Goal: Information Seeking & Learning: Learn about a topic

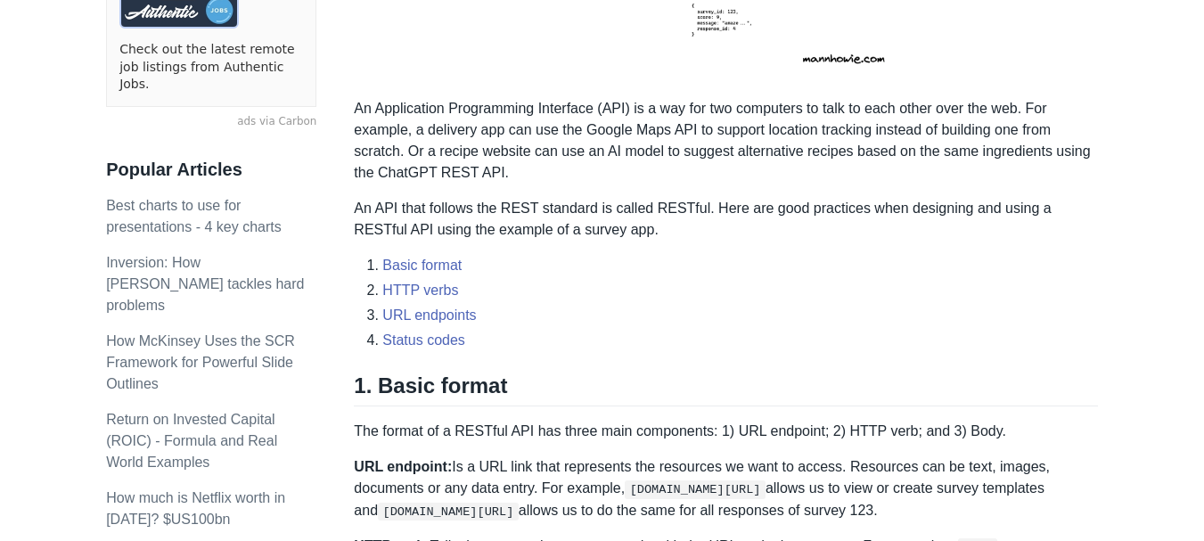
scroll to position [536, 0]
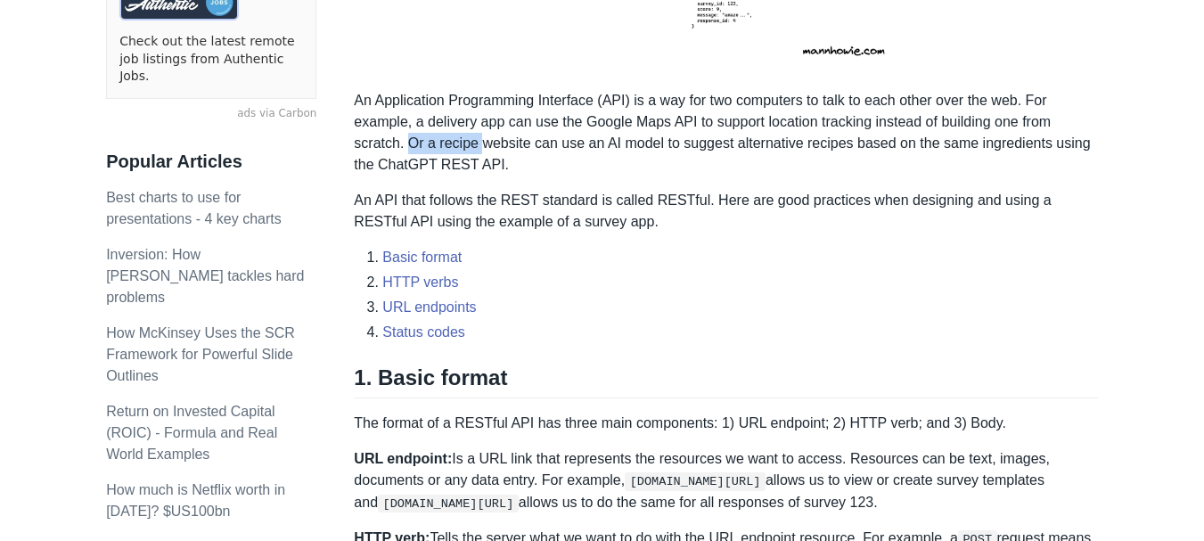
drag, startPoint x: 408, startPoint y: 145, endPoint x: 480, endPoint y: 143, distance: 72.2
click at [480, 143] on p "An Application Programming Interface (API) is a way for two computers to talk t…" at bounding box center [725, 133] width 743 height 86
click at [481, 146] on p "An Application Programming Interface (API) is a way for two computers to talk t…" at bounding box center [725, 133] width 743 height 86
drag, startPoint x: 471, startPoint y: 147, endPoint x: 567, endPoint y: 147, distance: 95.3
click at [567, 147] on p "An Application Programming Interface (API) is a way for two computers to talk t…" at bounding box center [725, 133] width 743 height 86
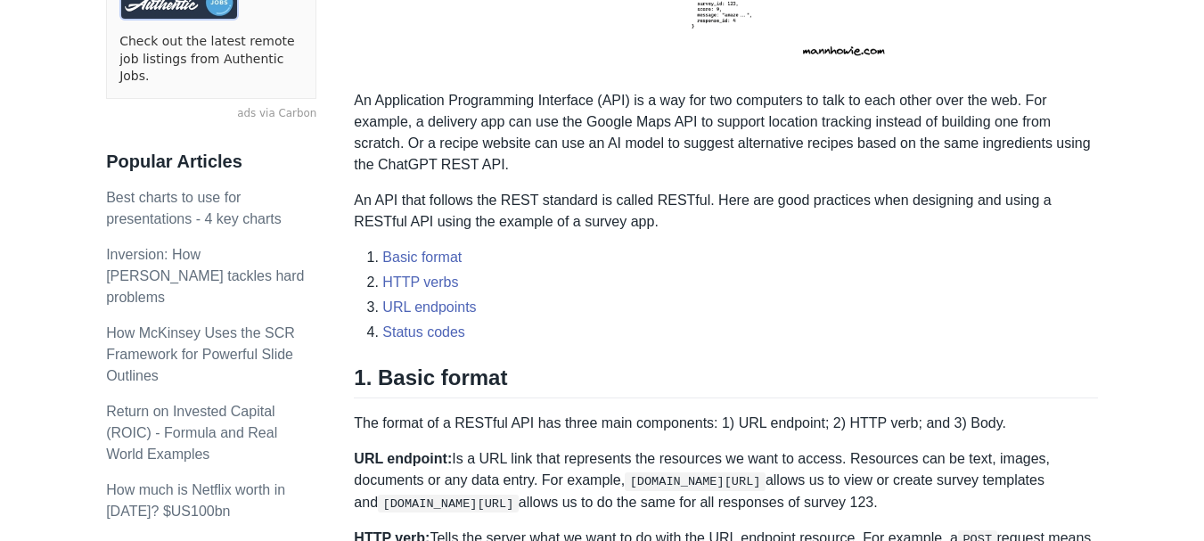
click at [555, 157] on p "An Application Programming Interface (API) is a way for two computers to talk t…" at bounding box center [725, 133] width 743 height 86
click at [792, 150] on p "An Application Programming Interface (API) is a way for two computers to talk t…" at bounding box center [725, 133] width 743 height 86
click at [788, 170] on p "An Application Programming Interface (API) is a way for two computers to talk t…" at bounding box center [725, 133] width 743 height 86
drag, startPoint x: 805, startPoint y: 143, endPoint x: 916, endPoint y: 143, distance: 110.5
click at [916, 143] on p "An Application Programming Interface (API) is a way for two computers to talk t…" at bounding box center [725, 133] width 743 height 86
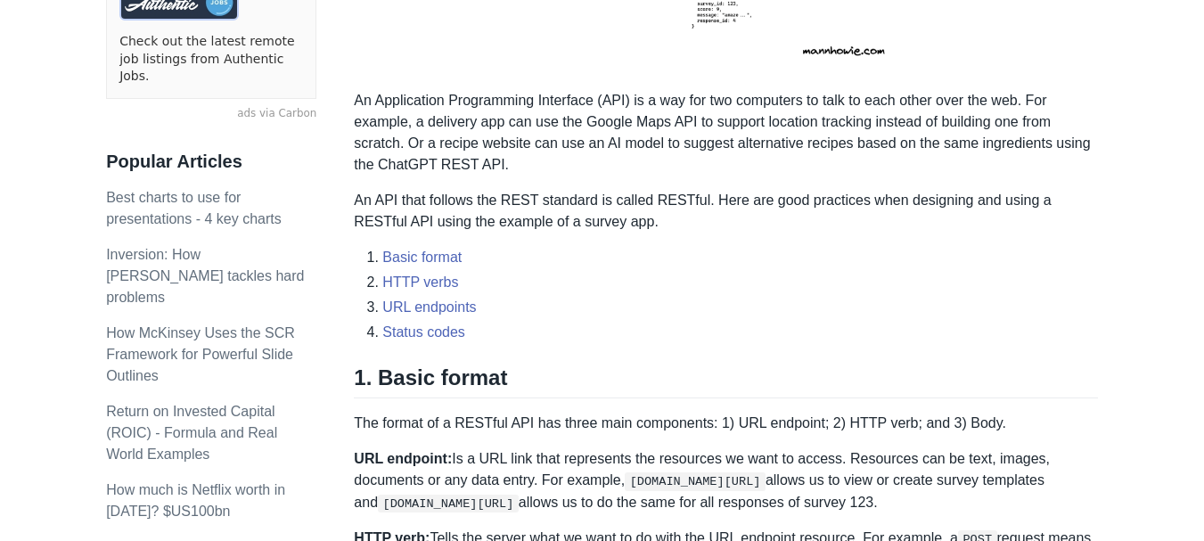
click at [890, 163] on p "An Application Programming Interface (API) is a way for two computers to talk t…" at bounding box center [725, 133] width 743 height 86
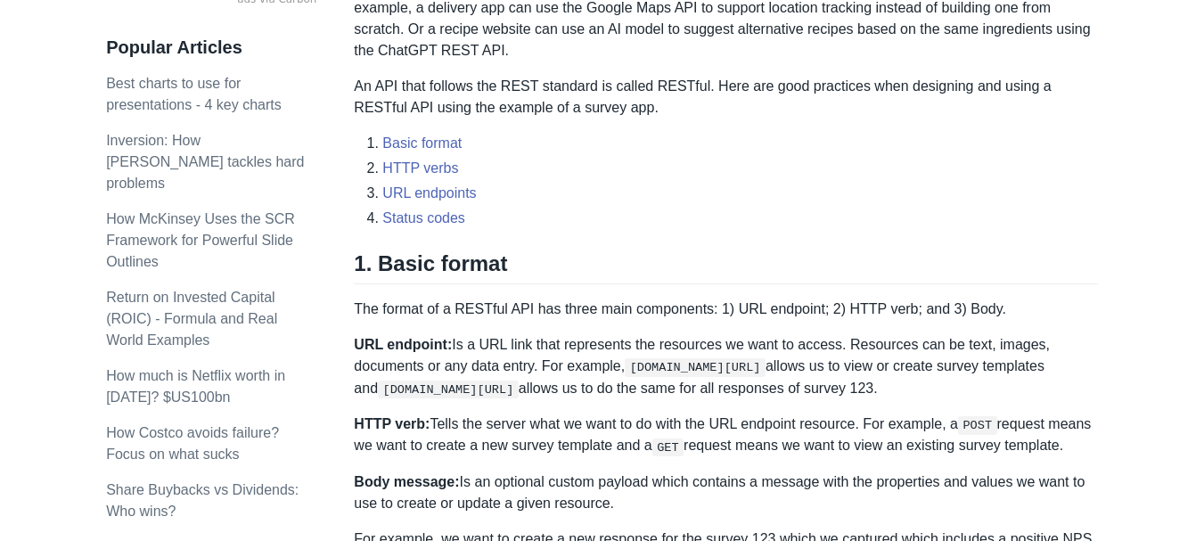
scroll to position [665, 0]
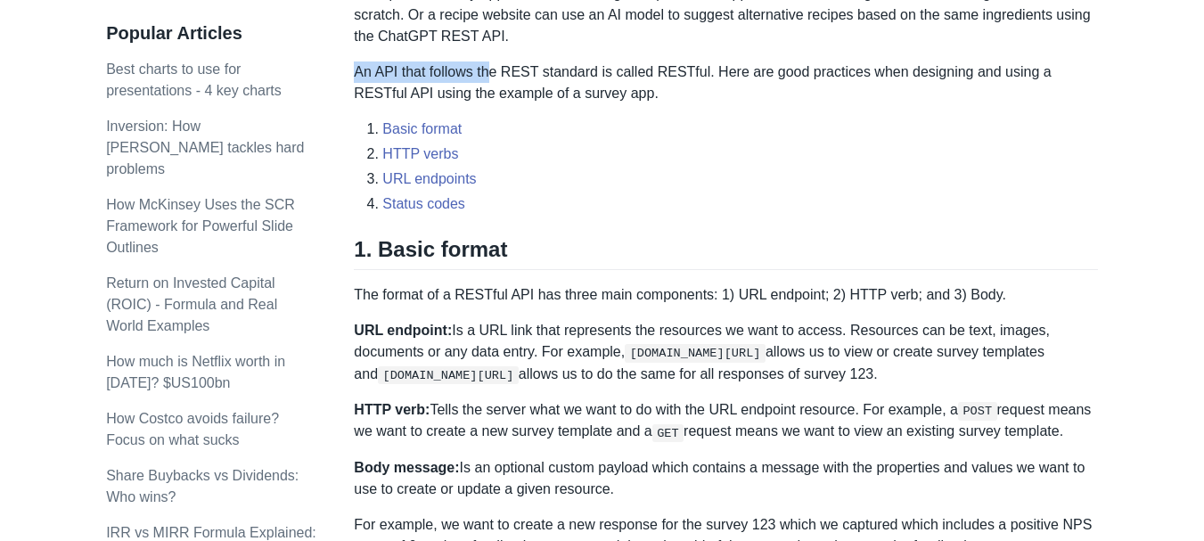
drag, startPoint x: 360, startPoint y: 76, endPoint x: 486, endPoint y: 73, distance: 126.5
click at [486, 73] on p "An API that follows the REST standard is called RESTful. Here are good practice…" at bounding box center [725, 82] width 743 height 43
click at [484, 86] on p "An API that follows the REST standard is called RESTful. Here are good practice…" at bounding box center [725, 82] width 743 height 43
drag, startPoint x: 398, startPoint y: 73, endPoint x: 557, endPoint y: 72, distance: 158.6
click at [557, 72] on p "An API that follows the REST standard is called RESTful. Here are good practice…" at bounding box center [725, 82] width 743 height 43
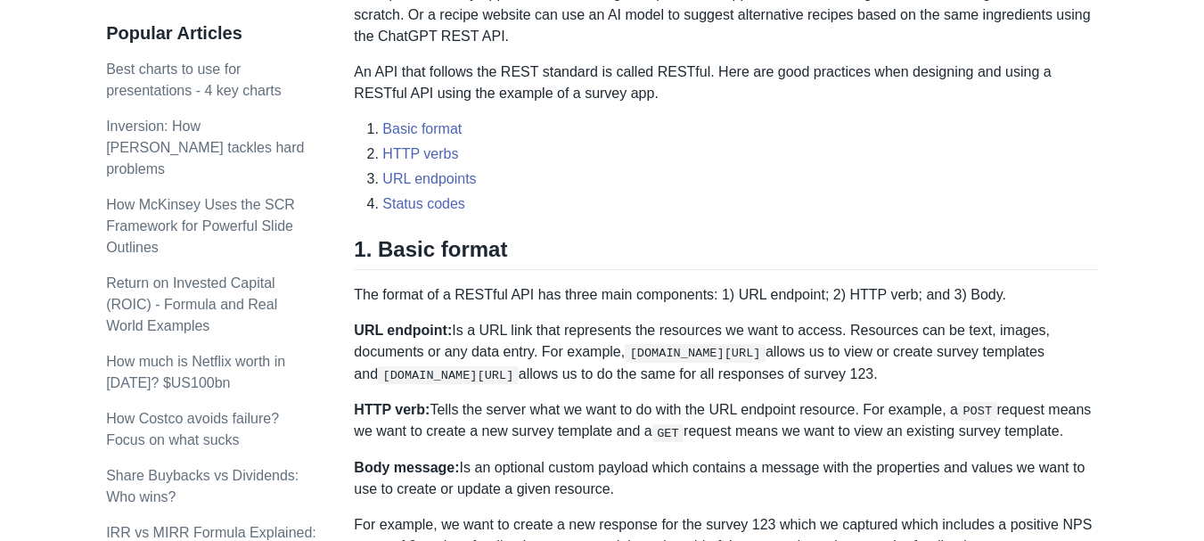
click at [567, 102] on p "An API that follows the REST standard is called RESTful. Here are good practice…" at bounding box center [725, 82] width 743 height 43
drag, startPoint x: 543, startPoint y: 71, endPoint x: 586, endPoint y: 71, distance: 43.7
click at [586, 71] on p "An API that follows the REST standard is called RESTful. Here are good practice…" at bounding box center [725, 82] width 743 height 43
click at [589, 78] on p "An API that follows the REST standard is called RESTful. Here are good practice…" at bounding box center [725, 82] width 743 height 43
drag, startPoint x: 666, startPoint y: 71, endPoint x: 696, endPoint y: 75, distance: 29.6
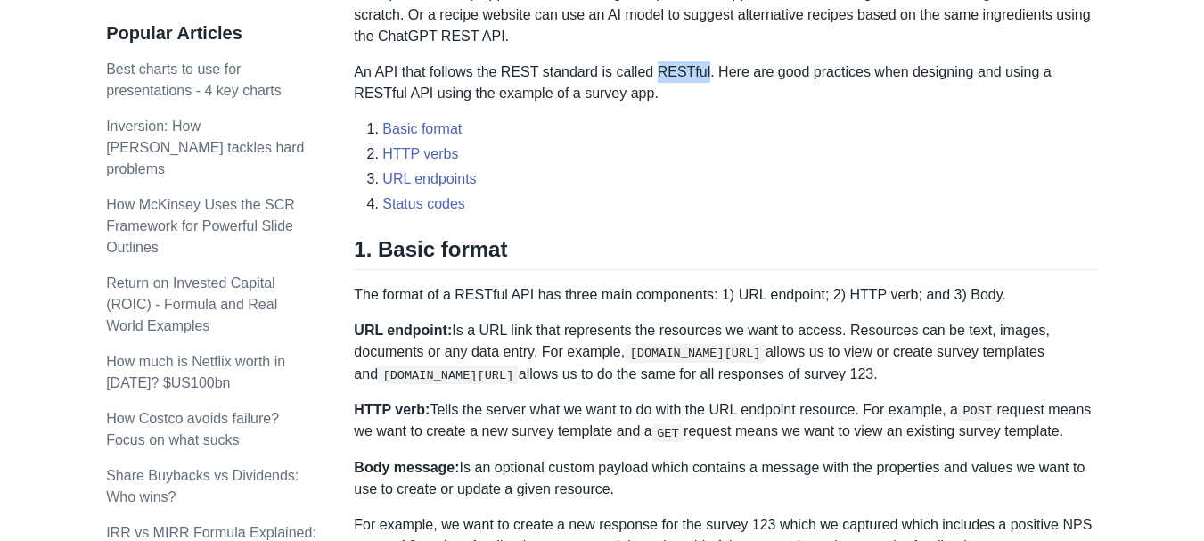
click at [696, 75] on p "An API that follows the REST standard is called RESTful. Here are good practice…" at bounding box center [725, 82] width 743 height 43
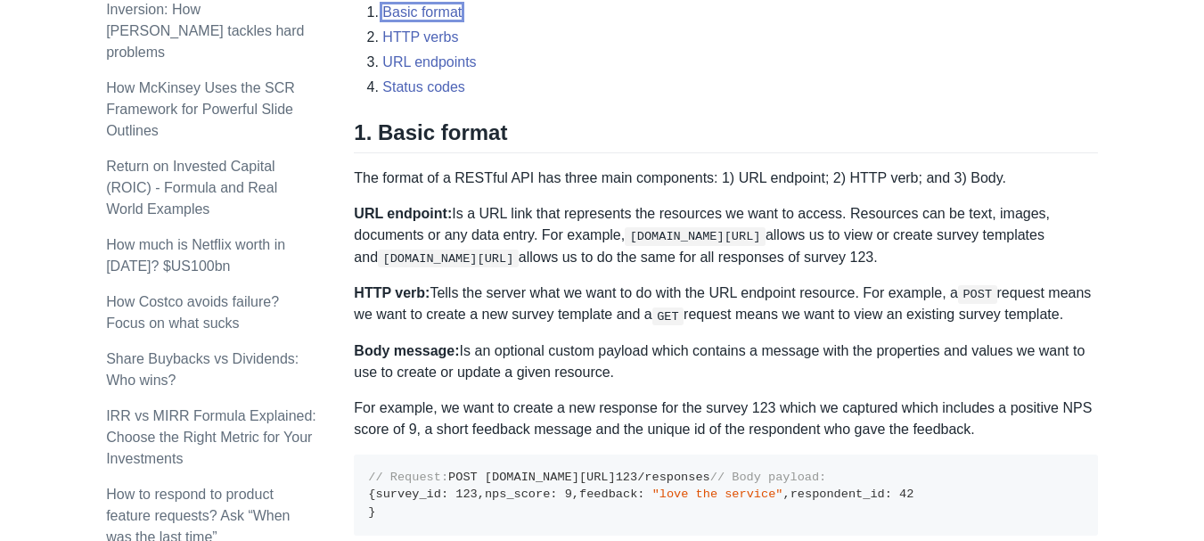
scroll to position [857, 0]
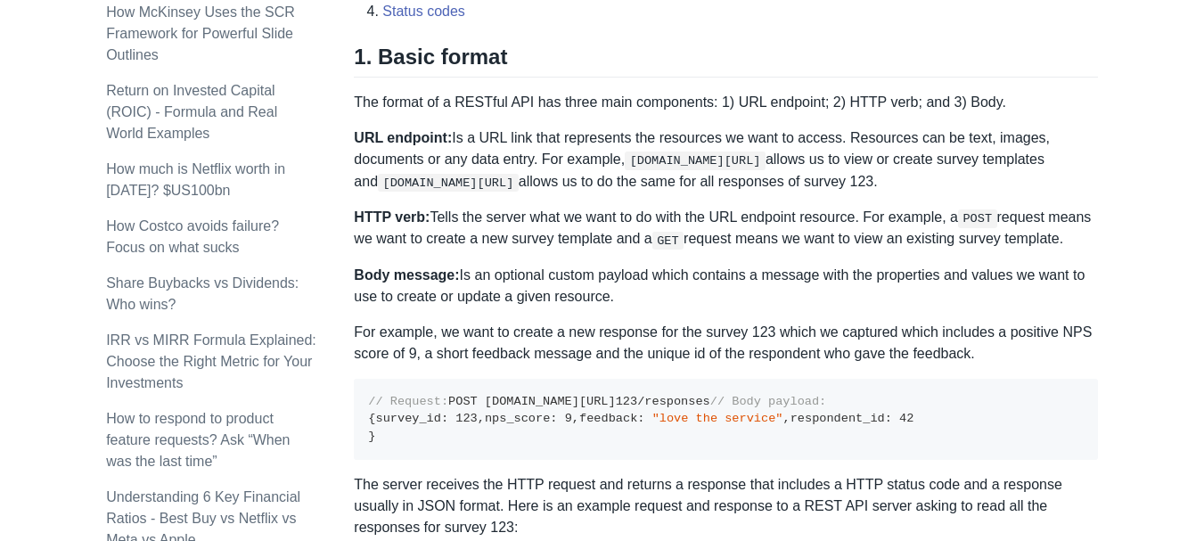
drag, startPoint x: 730, startPoint y: 98, endPoint x: 810, endPoint y: 104, distance: 80.4
click at [810, 104] on p "The format of a RESTful API has three main components: 1) URL endpoint; 2) HTTP…" at bounding box center [725, 102] width 743 height 21
drag, startPoint x: 838, startPoint y: 101, endPoint x: 869, endPoint y: 101, distance: 30.3
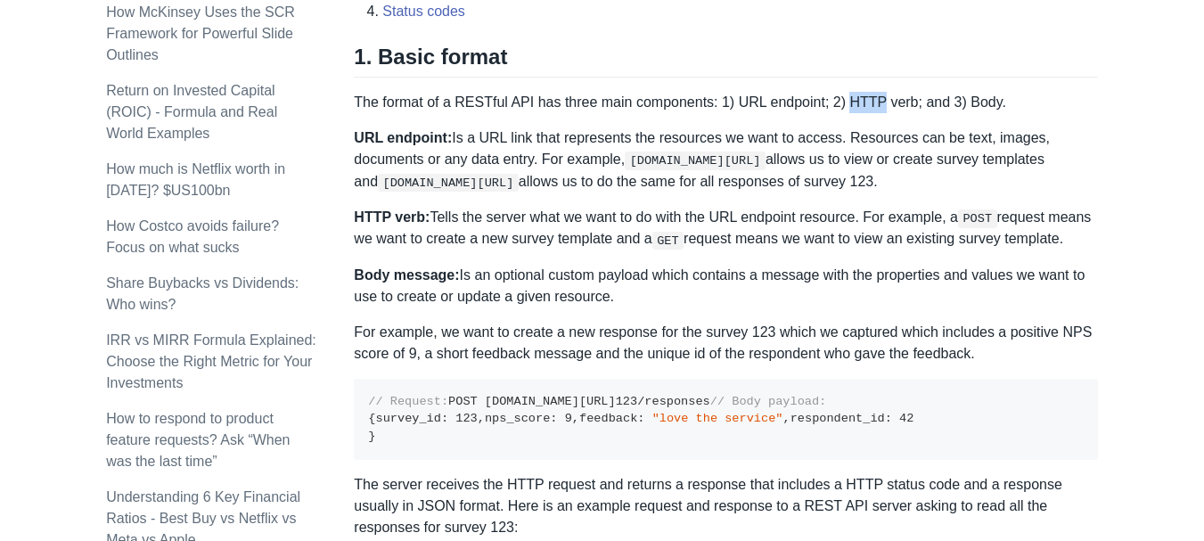
click at [869, 101] on p "The format of a RESTful API has three main components: 1) URL endpoint; 2) HTTP…" at bounding box center [725, 102] width 743 height 21
drag, startPoint x: 475, startPoint y: 135, endPoint x: 531, endPoint y: 135, distance: 56.1
click at [531, 135] on p "URL endpoint: Is a URL link that represents the resources we want to access. Re…" at bounding box center [725, 159] width 743 height 65
click at [552, 153] on p "URL endpoint: Is a URL link that represents the resources we want to access. Re…" at bounding box center [725, 159] width 743 height 65
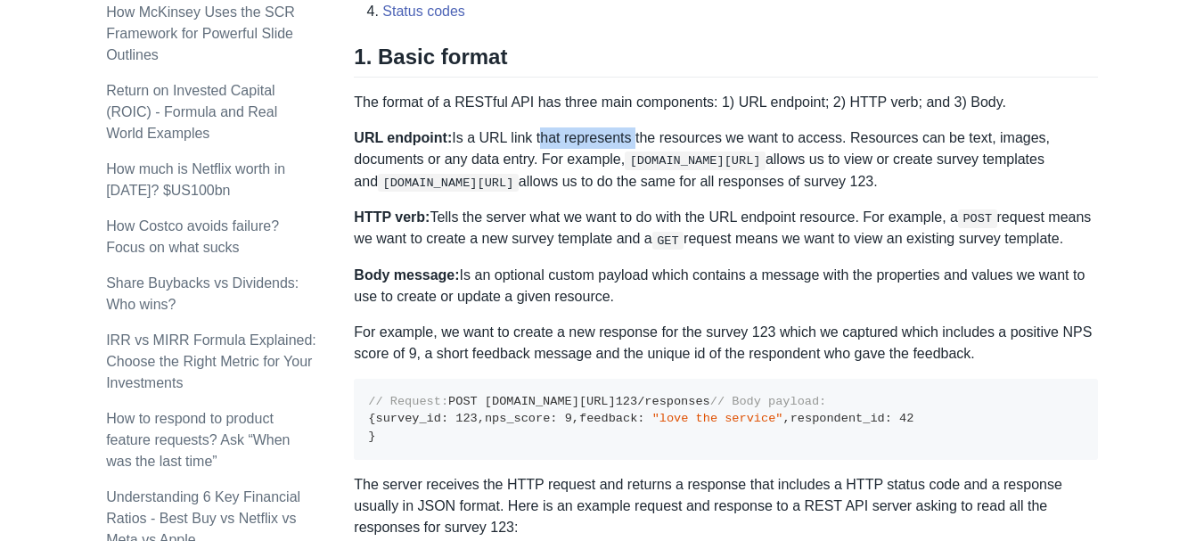
drag, startPoint x: 530, startPoint y: 139, endPoint x: 624, endPoint y: 137, distance: 93.6
click at [624, 137] on p "URL endpoint: Is a URL link that represents the resources we want to access. Re…" at bounding box center [725, 159] width 743 height 65
click at [557, 216] on p "HTTP verb: Tells the server what we want to do with the URL endpoint resource. …" at bounding box center [725, 229] width 743 height 44
click at [674, 232] on code "GET" at bounding box center [667, 241] width 31 height 18
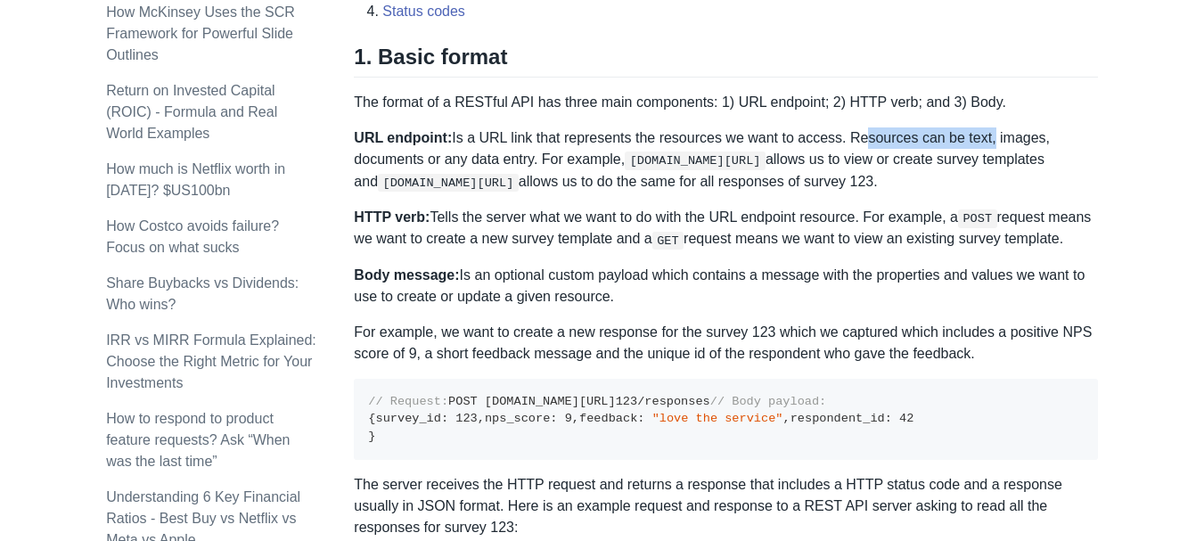
drag, startPoint x: 844, startPoint y: 138, endPoint x: 972, endPoint y: 135, distance: 128.3
click at [972, 135] on p "URL endpoint: Is a URL link that represents the resources we want to access. Re…" at bounding box center [725, 159] width 743 height 65
click at [975, 174] on p "URL endpoint: Is a URL link that represents the resources we want to access. Re…" at bounding box center [725, 159] width 743 height 65
drag, startPoint x: 649, startPoint y: 140, endPoint x: 729, endPoint y: 135, distance: 80.3
click at [729, 135] on p "URL endpoint: Is a URL link that represents the resources we want to access. Re…" at bounding box center [725, 159] width 743 height 65
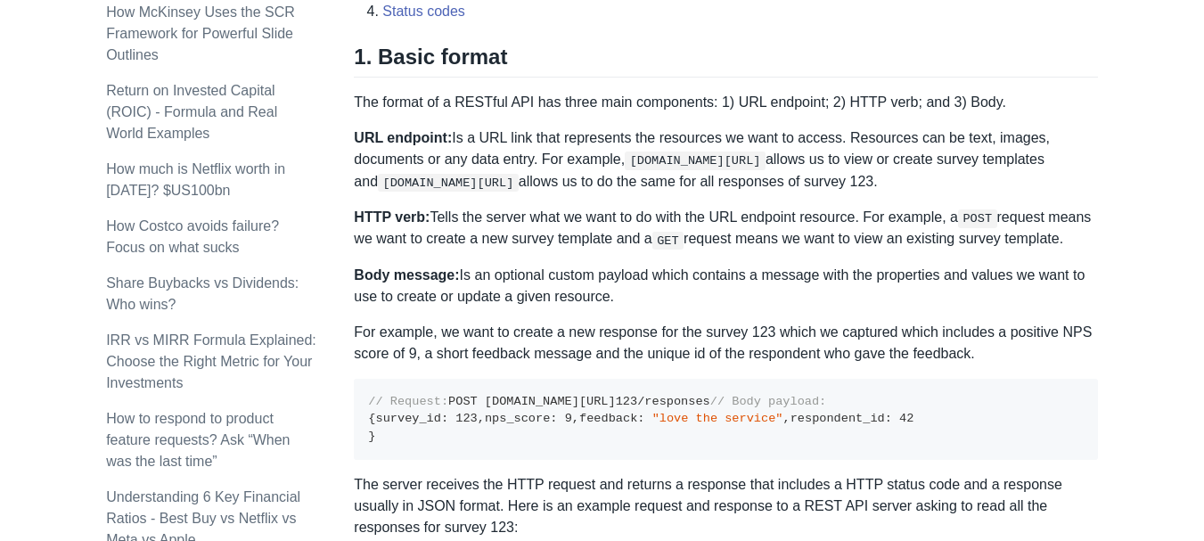
click at [735, 142] on p "URL endpoint: Is a URL link that represents the resources we want to access. Re…" at bounding box center [725, 159] width 743 height 65
drag, startPoint x: 900, startPoint y: 139, endPoint x: 1000, endPoint y: 139, distance: 99.8
click at [1000, 139] on p "URL endpoint: Is a URL link that represents the resources we want to access. Re…" at bounding box center [725, 159] width 743 height 65
click at [978, 164] on p "URL endpoint: Is a URL link that represents the resources we want to access. Re…" at bounding box center [725, 159] width 743 height 65
click at [573, 221] on p "HTTP verb: Tells the server what we want to do with the URL endpoint resource. …" at bounding box center [725, 229] width 743 height 44
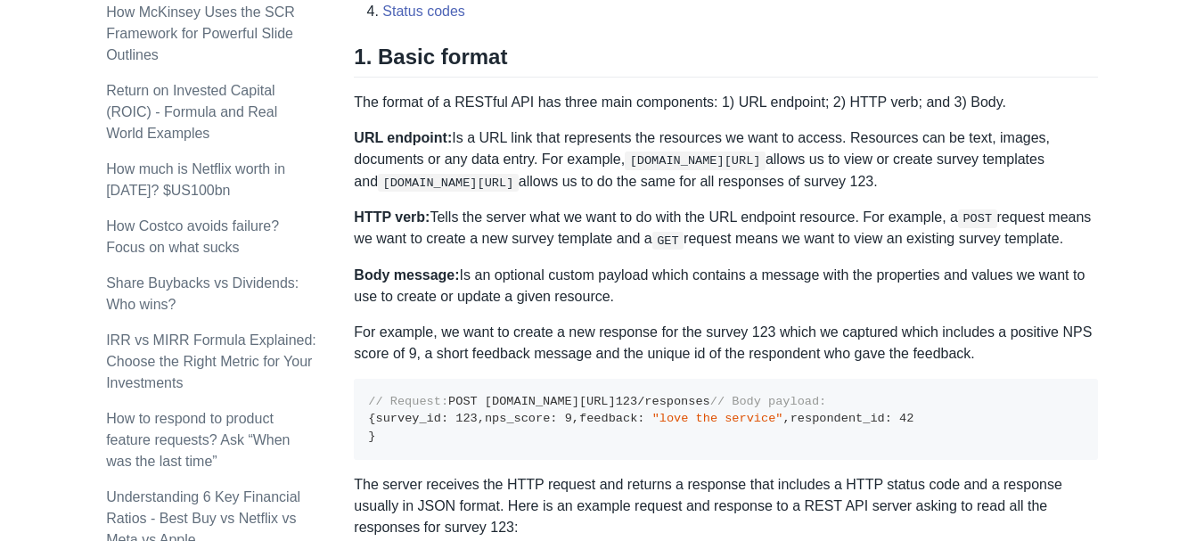
click at [1078, 190] on p "URL endpoint: Is a URL link that represents the resources we want to access. Re…" at bounding box center [725, 159] width 743 height 65
click at [637, 243] on p "HTTP verb: Tells the server what we want to do with the URL endpoint resource. …" at bounding box center [725, 229] width 743 height 44
drag, startPoint x: 688, startPoint y: 238, endPoint x: 760, endPoint y: 237, distance: 72.2
click at [760, 237] on p "HTTP verb: Tells the server what we want to do with the URL endpoint resource. …" at bounding box center [725, 229] width 743 height 44
click at [772, 265] on p "Body message: Is an optional custom payload which contains a message with the p…" at bounding box center [725, 286] width 743 height 43
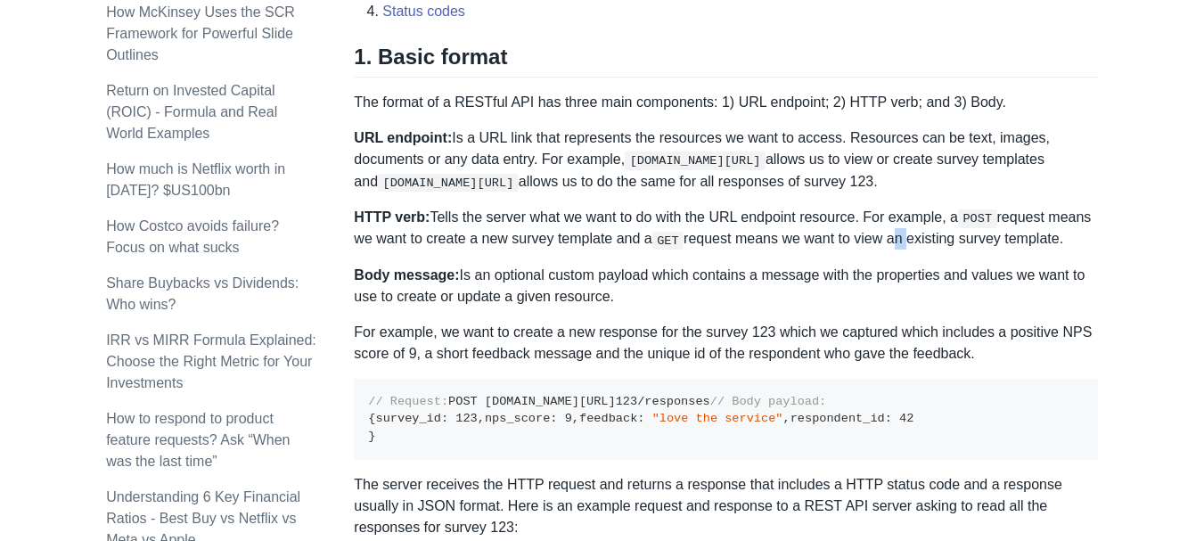
drag, startPoint x: 891, startPoint y: 239, endPoint x: 903, endPoint y: 239, distance: 12.5
click at [903, 239] on p "HTTP verb: Tells the server what we want to do with the URL endpoint resource. …" at bounding box center [725, 229] width 743 height 44
drag, startPoint x: 906, startPoint y: 237, endPoint x: 960, endPoint y: 238, distance: 54.4
click at [960, 238] on p "HTTP verb: Tells the server what we want to do with the URL endpoint resource. …" at bounding box center [725, 229] width 743 height 44
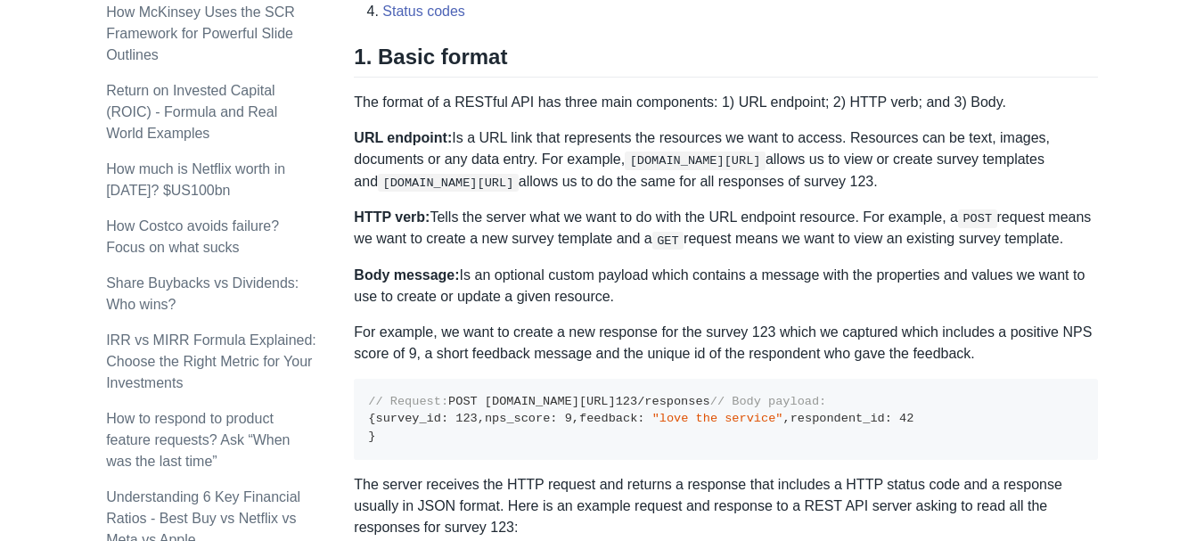
drag, startPoint x: 959, startPoint y: 242, endPoint x: 1001, endPoint y: 240, distance: 42.0
click at [1001, 240] on p "HTTP verb: Tells the server what we want to do with the URL endpoint resource. …" at bounding box center [725, 229] width 743 height 44
click at [1002, 245] on p "HTTP verb: Tells the server what we want to do with the URL endpoint resource. …" at bounding box center [725, 229] width 743 height 44
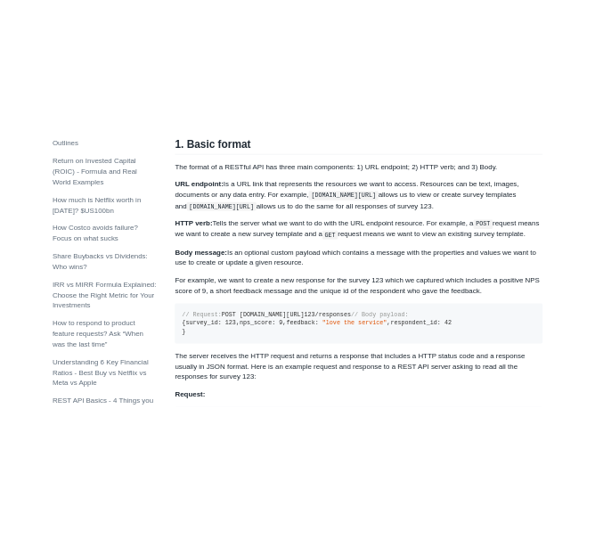
scroll to position [946, 0]
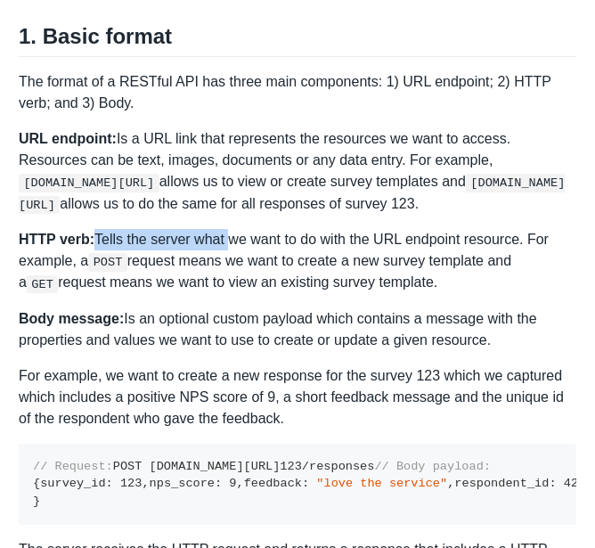
drag, startPoint x: 116, startPoint y: 238, endPoint x: 218, endPoint y: 236, distance: 102.5
click at [218, 236] on p "HTTP verb: Tells the server what we want to do with the URL endpoint resource. …" at bounding box center [298, 261] width 558 height 65
click at [177, 262] on p "HTTP verb: Tells the server what we want to do with the URL endpoint resource. …" at bounding box center [298, 261] width 558 height 65
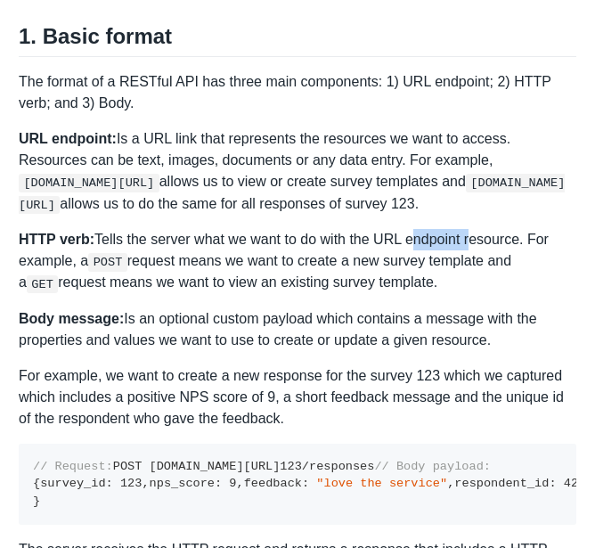
drag, startPoint x: 404, startPoint y: 243, endPoint x: 461, endPoint y: 239, distance: 57.2
click at [461, 239] on p "HTTP verb: Tells the server what we want to do with the URL endpoint resource. …" at bounding box center [298, 261] width 558 height 65
click at [460, 275] on p "HTTP verb: Tells the server what we want to do with the URL endpoint resource. …" at bounding box center [298, 261] width 558 height 65
drag, startPoint x: 78, startPoint y: 260, endPoint x: 119, endPoint y: 263, distance: 41.1
click at [119, 263] on p "HTTP verb: Tells the server what we want to do with the URL endpoint resource. …" at bounding box center [298, 261] width 558 height 65
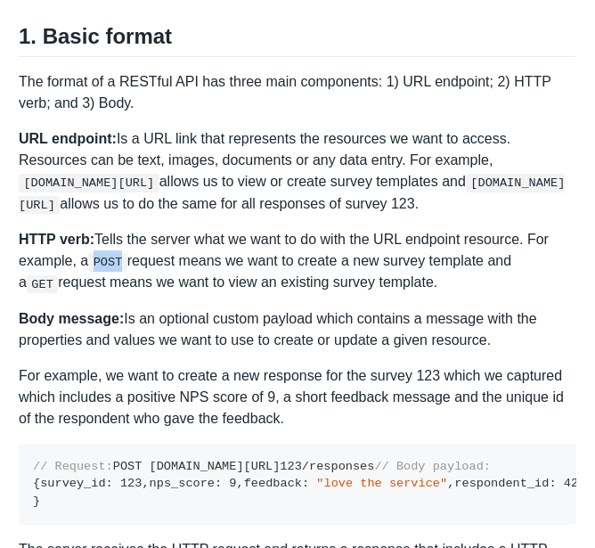
click at [120, 263] on code "POST" at bounding box center [107, 262] width 39 height 18
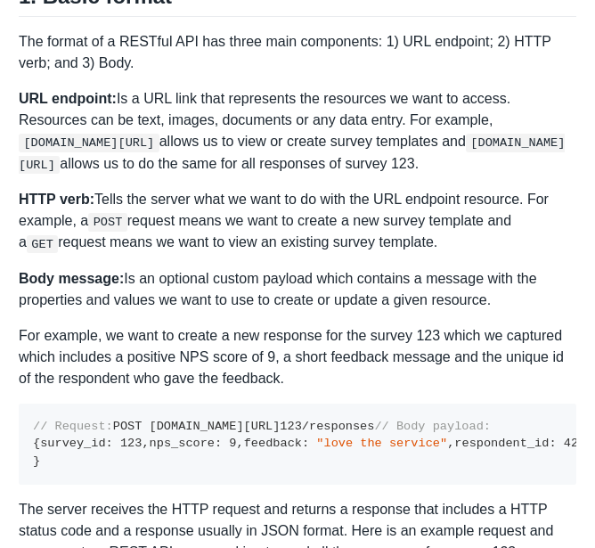
scroll to position [994, 0]
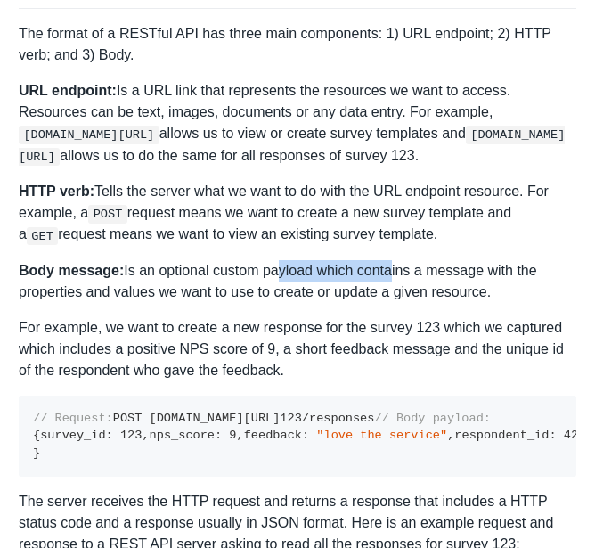
drag, startPoint x: 335, startPoint y: 270, endPoint x: 379, endPoint y: 271, distance: 43.7
click at [379, 271] on p "Body message: Is an optional custom payload which contains a message with the p…" at bounding box center [298, 281] width 558 height 43
click at [376, 283] on p "Body message: Is an optional custom payload which contains a message with the p…" at bounding box center [298, 281] width 558 height 43
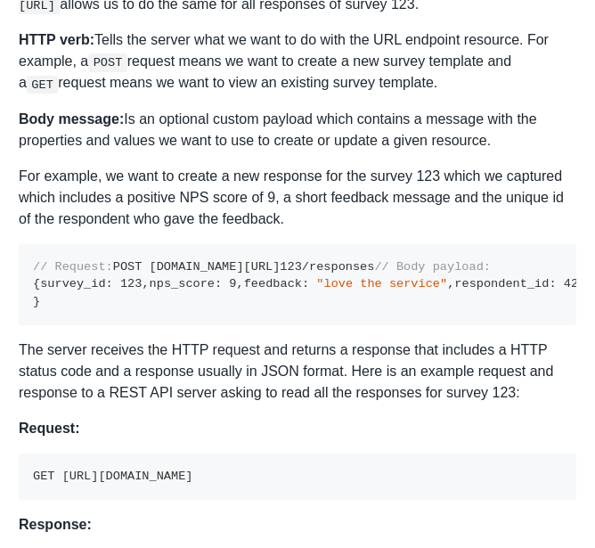
scroll to position [1106, 0]
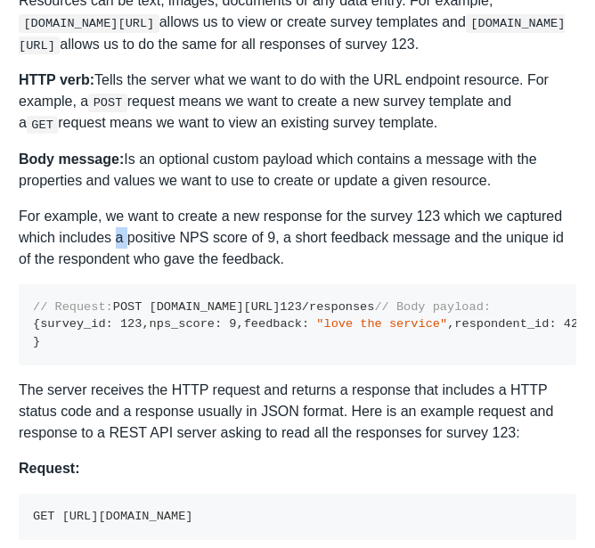
drag, startPoint x: 118, startPoint y: 235, endPoint x: 127, endPoint y: 238, distance: 9.3
click at [127, 238] on p "For example, we want to create a new response for the survey 123 which we captu…" at bounding box center [298, 238] width 558 height 64
click at [131, 242] on p "For example, we want to create a new response for the survey 123 which we captu…" at bounding box center [298, 238] width 558 height 64
drag, startPoint x: 127, startPoint y: 239, endPoint x: 178, endPoint y: 242, distance: 51.8
click at [178, 242] on p "For example, we want to create a new response for the survey 123 which we captu…" at bounding box center [298, 238] width 558 height 64
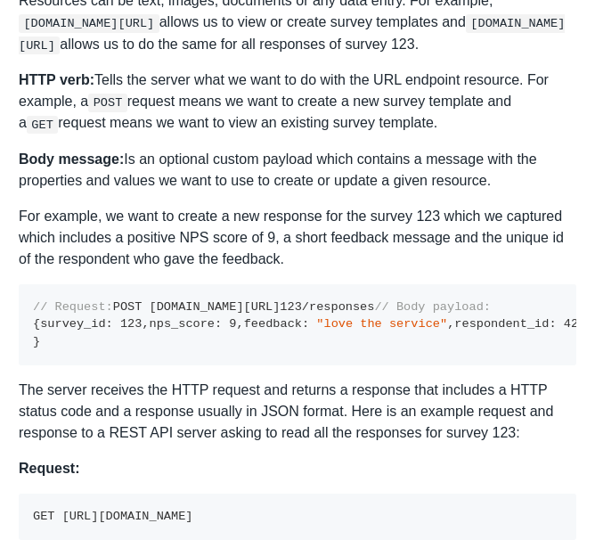
click at [206, 266] on p "For example, we want to create a new response for the survey 123 which we captu…" at bounding box center [298, 238] width 558 height 64
drag, startPoint x: 212, startPoint y: 240, endPoint x: 268, endPoint y: 238, distance: 56.2
click at [268, 238] on p "For example, we want to create a new response for the survey 123 which we captu…" at bounding box center [298, 238] width 558 height 64
click at [249, 256] on p "For example, we want to create a new response for the survey 123 which we captu…" at bounding box center [298, 238] width 558 height 64
drag, startPoint x: 178, startPoint y: 235, endPoint x: 268, endPoint y: 237, distance: 90.0
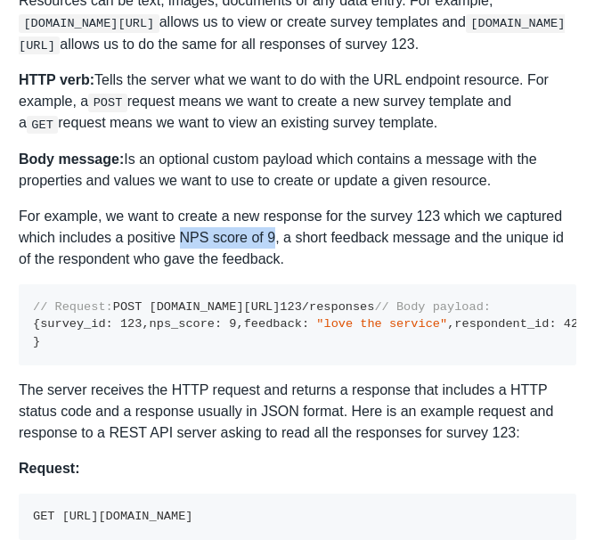
click at [268, 237] on p "For example, we want to create a new response for the survey 123 which we captu…" at bounding box center [298, 238] width 558 height 64
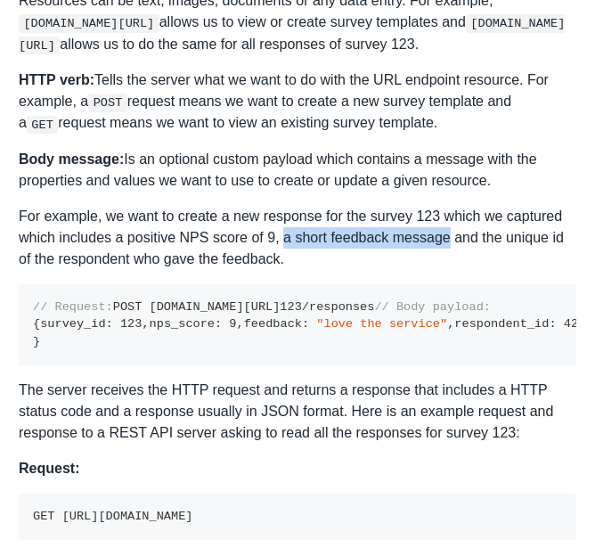
drag, startPoint x: 278, startPoint y: 237, endPoint x: 464, endPoint y: 236, distance: 186.2
click at [440, 236] on p "For example, we want to create a new response for the survey 123 which we captu…" at bounding box center [298, 238] width 558 height 64
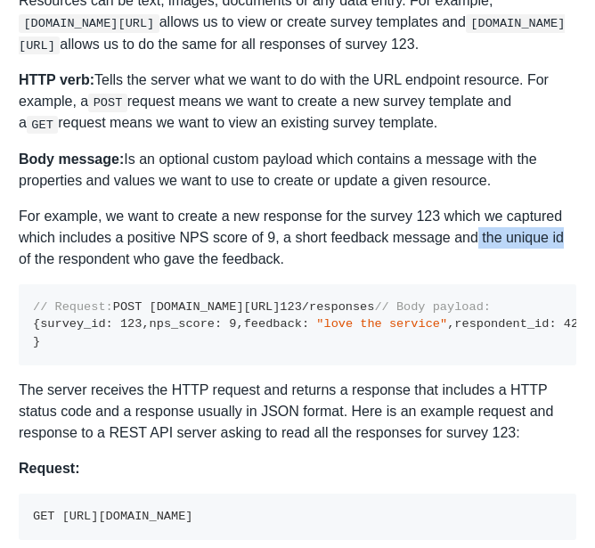
drag, startPoint x: 469, startPoint y: 236, endPoint x: 553, endPoint y: 236, distance: 83.7
click at [553, 236] on p "For example, we want to create a new response for the survey 123 which we captu…" at bounding box center [298, 238] width 558 height 64
click at [572, 237] on p "For example, we want to create a new response for the survey 123 which we captu…" at bounding box center [298, 238] width 558 height 64
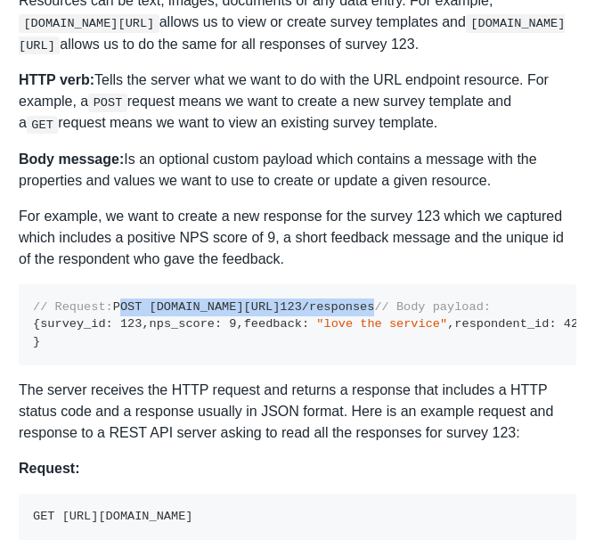
drag, startPoint x: 32, startPoint y: 324, endPoint x: 291, endPoint y: 329, distance: 259.3
click at [291, 329] on pre "// Request: POST [DOMAIN_NAME][URL] 123 /responses // Body payload: { survey_id…" at bounding box center [298, 324] width 558 height 81
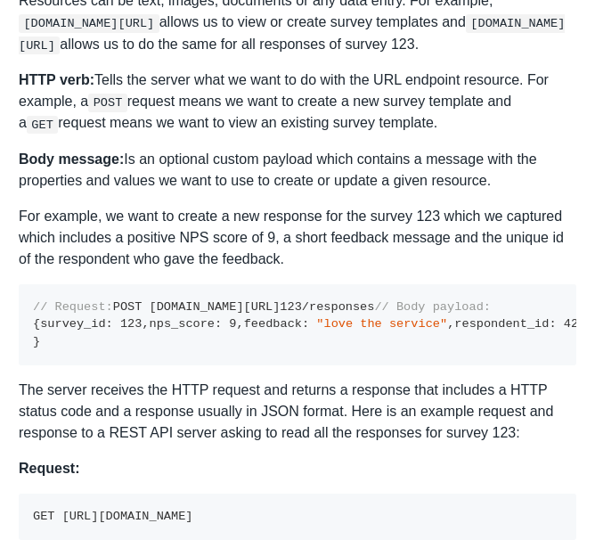
drag, startPoint x: 146, startPoint y: 319, endPoint x: 192, endPoint y: 322, distance: 46.5
click at [192, 322] on code "// Request: POST [DOMAIN_NAME][URL] 123 /responses // Body payload: { survey_id…" at bounding box center [305, 324] width 545 height 48
click at [203, 343] on pre "// Request: POST [DOMAIN_NAME][URL] 123 /responses // Body payload: { survey_id…" at bounding box center [298, 324] width 558 height 81
drag, startPoint x: 201, startPoint y: 322, endPoint x: 224, endPoint y: 322, distance: 22.3
click at [216, 322] on code "// Request: POST [DOMAIN_NAME][URL] 123 /responses // Body payload: { survey_id…" at bounding box center [305, 324] width 545 height 48
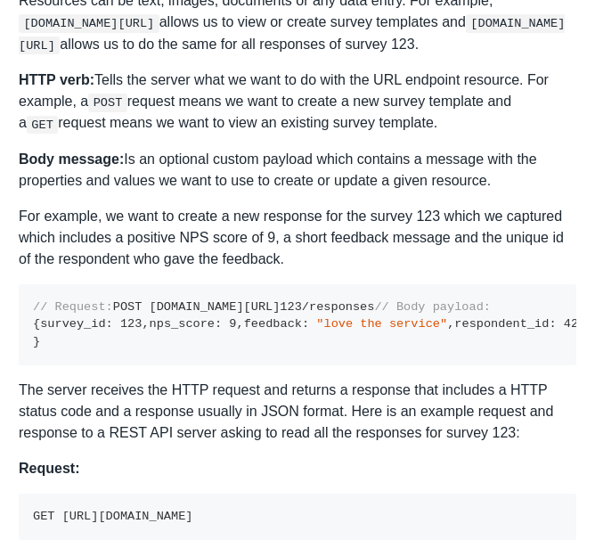
click at [253, 328] on code "// Request: POST [DOMAIN_NAME][URL] 123 /responses // Body payload: { survey_id…" at bounding box center [305, 324] width 545 height 48
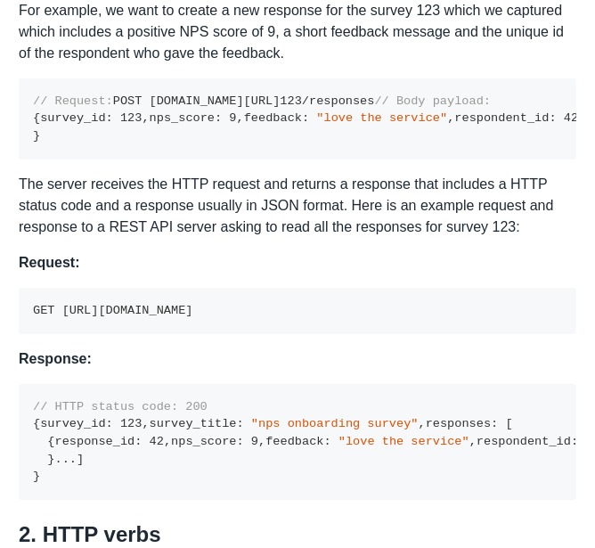
scroll to position [1319, 0]
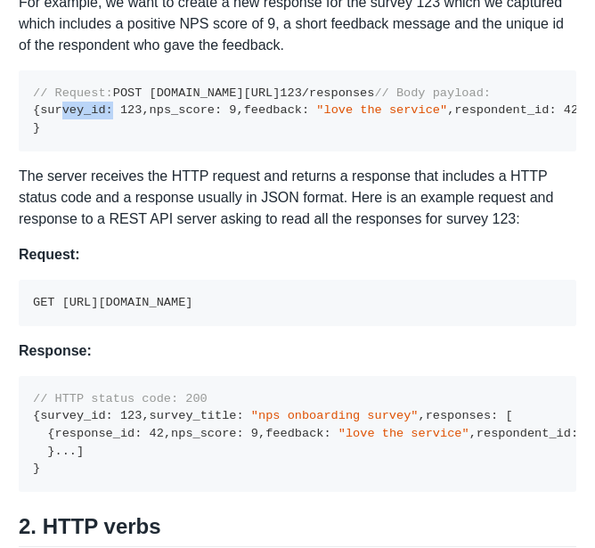
drag, startPoint x: 45, startPoint y: 179, endPoint x: 111, endPoint y: 187, distance: 67.3
click at [111, 151] on pre "// Request: POST [DOMAIN_NAME][URL] 123 /responses // Body payload: { survey_id…" at bounding box center [298, 110] width 558 height 81
click at [120, 117] on span "123" at bounding box center [130, 109] width 21 height 13
drag, startPoint x: 120, startPoint y: 179, endPoint x: 140, endPoint y: 179, distance: 19.6
click at [140, 135] on code "// Request: POST [DOMAIN_NAME][URL] 123 /responses // Body payload: { survey_id…" at bounding box center [305, 110] width 545 height 48
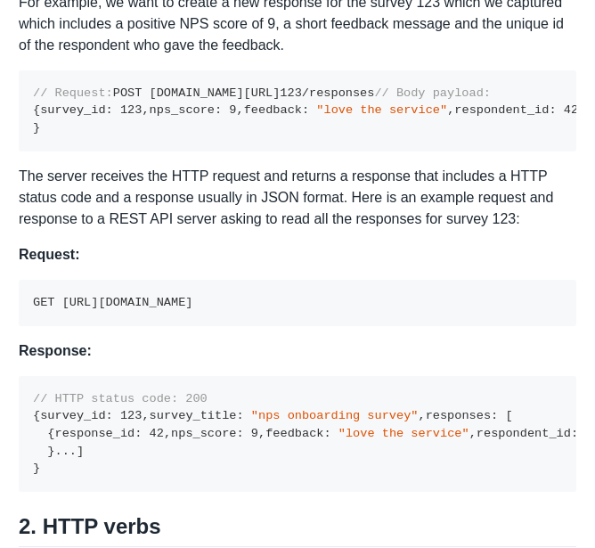
click at [122, 151] on pre "// Request: POST [DOMAIN_NAME][URL] 123 /responses // Body payload: { survey_id…" at bounding box center [298, 110] width 558 height 81
drag, startPoint x: 45, startPoint y: 193, endPoint x: 110, endPoint y: 193, distance: 65.0
click at [110, 135] on code "// Request: POST [DOMAIN_NAME][URL] 123 /responses // Body payload: { survey_id…" at bounding box center [305, 110] width 545 height 48
click at [316, 117] on span ""love the service"" at bounding box center [381, 109] width 131 height 13
click at [126, 135] on code "// Request: POST [DOMAIN_NAME][URL] 123 /responses // Body payload: { survey_id…" at bounding box center [305, 110] width 545 height 48
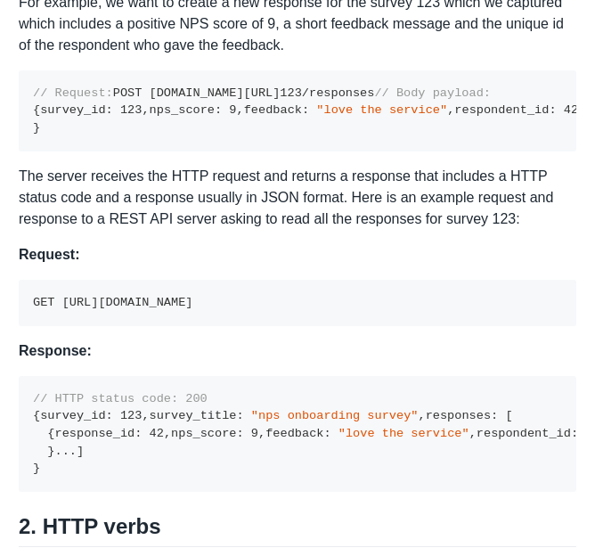
click at [111, 135] on code "// Request: POST [DOMAIN_NAME][URL] 123 /responses // Body payload: { survey_id…" at bounding box center [305, 110] width 545 height 48
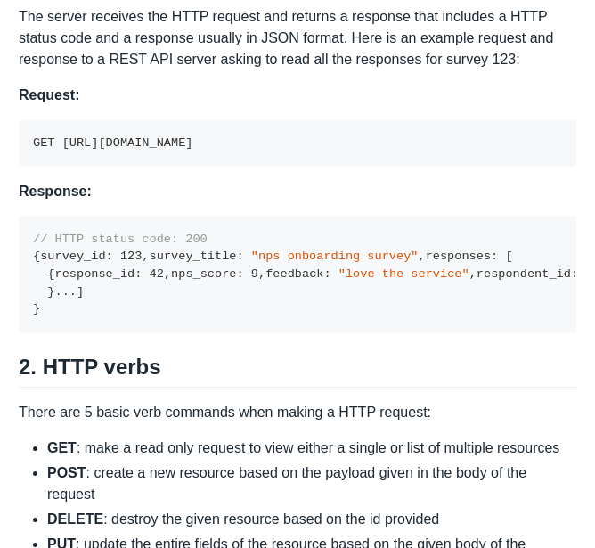
scroll to position [1463, 0]
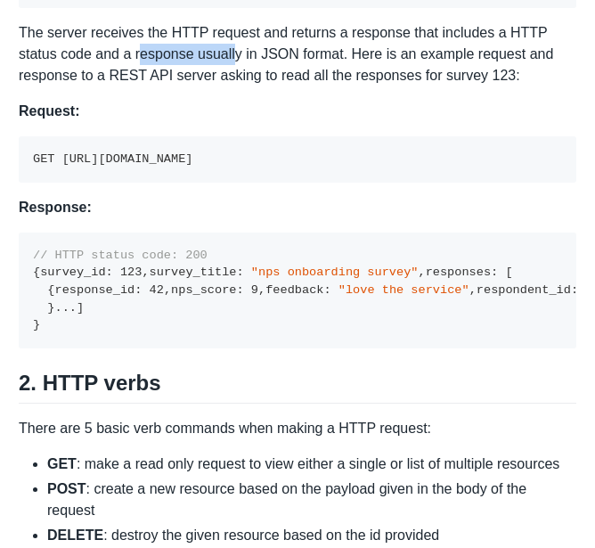
drag, startPoint x: 97, startPoint y: 177, endPoint x: 192, endPoint y: 171, distance: 94.6
click at [192, 86] on p "The server receives the HTTP request and returns a response that includes a HTT…" at bounding box center [298, 54] width 558 height 64
click at [184, 86] on p "The server receives the HTTP request and returns a response that includes a HTT…" at bounding box center [298, 54] width 558 height 64
drag, startPoint x: 151, startPoint y: 179, endPoint x: 194, endPoint y: 178, distance: 42.8
click at [194, 86] on p "The server receives the HTTP request and returns a response that includes a HTT…" at bounding box center [298, 54] width 558 height 64
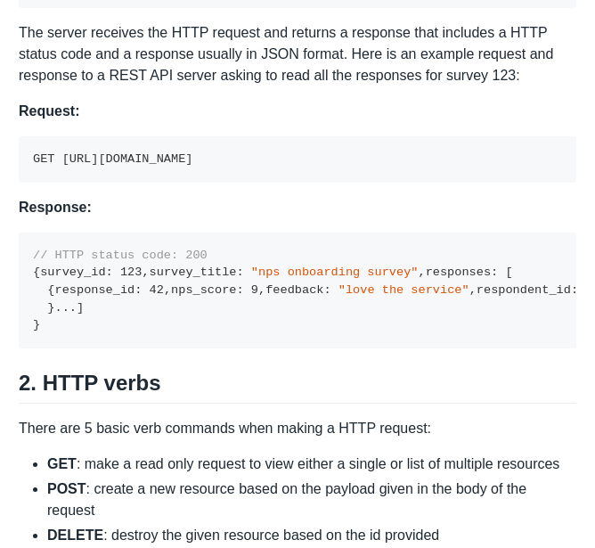
click at [200, 86] on p "The server receives the HTTP request and returns a response that includes a HTT…" at bounding box center [298, 54] width 558 height 64
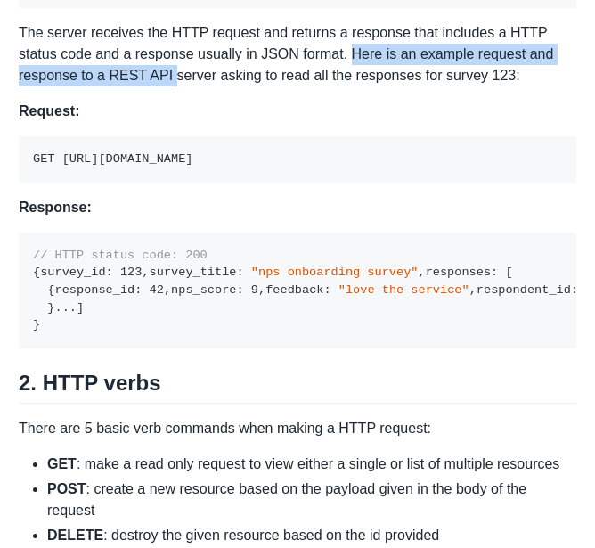
drag, startPoint x: 301, startPoint y: 181, endPoint x: 107, endPoint y: 192, distance: 194.5
click at [107, 86] on p "The server receives the HTTP request and returns a response that includes a HTT…" at bounding box center [298, 54] width 558 height 64
click at [108, 86] on p "The server receives the HTTP request and returns a response that includes a HTT…" at bounding box center [298, 54] width 558 height 64
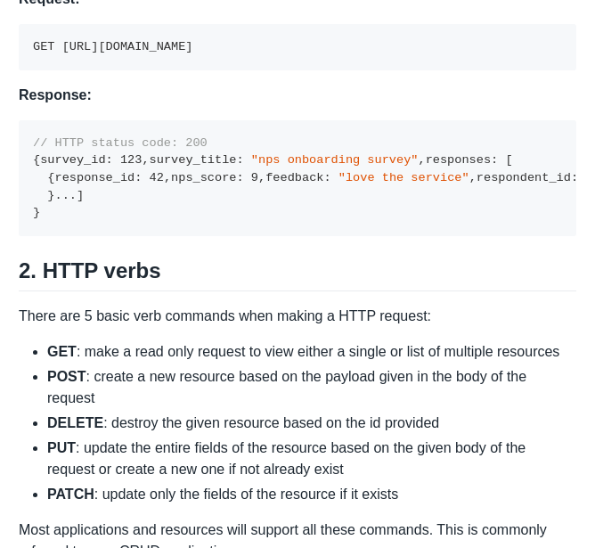
scroll to position [1631, 0]
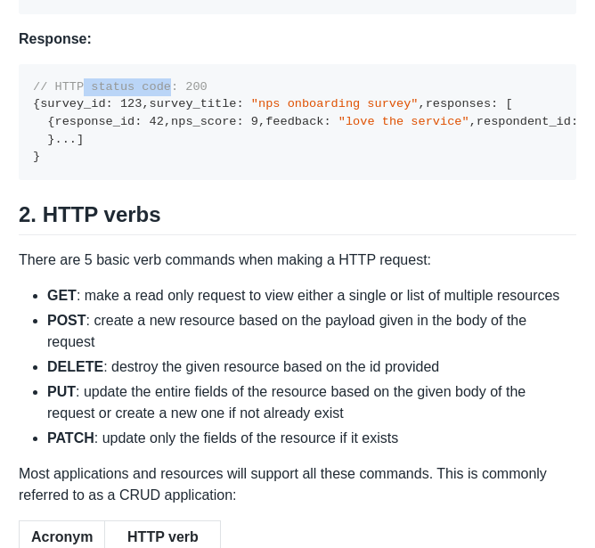
drag, startPoint x: 78, startPoint y: 208, endPoint x: 158, endPoint y: 210, distance: 80.2
click at [158, 94] on span "// HTTP status code: 200" at bounding box center [120, 86] width 175 height 13
click at [94, 164] on code "// HTTP status code: 200 { survey_id : 123 , survey_title : "nps onboarding sur…" at bounding box center [316, 122] width 567 height 84
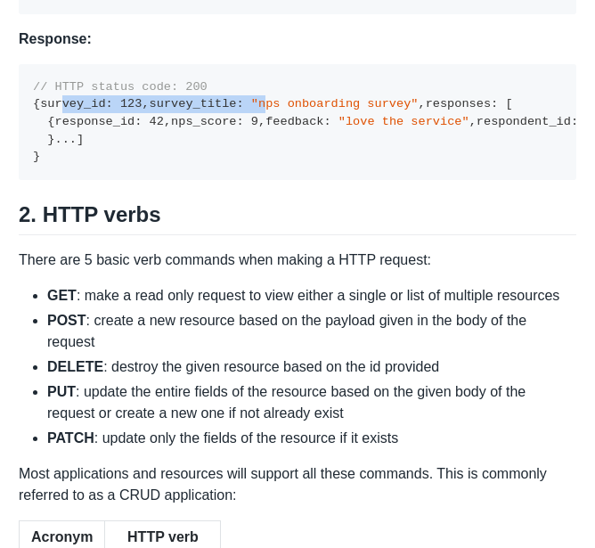
drag, startPoint x: 46, startPoint y: 246, endPoint x: 151, endPoint y: 264, distance: 105.7
click at [151, 164] on code "// HTTP status code: 200 { survey_id : 123 , survey_title : "nps onboarding sur…" at bounding box center [316, 122] width 567 height 84
click at [251, 110] on span ""nps onboarding survey"" at bounding box center [334, 103] width 167 height 13
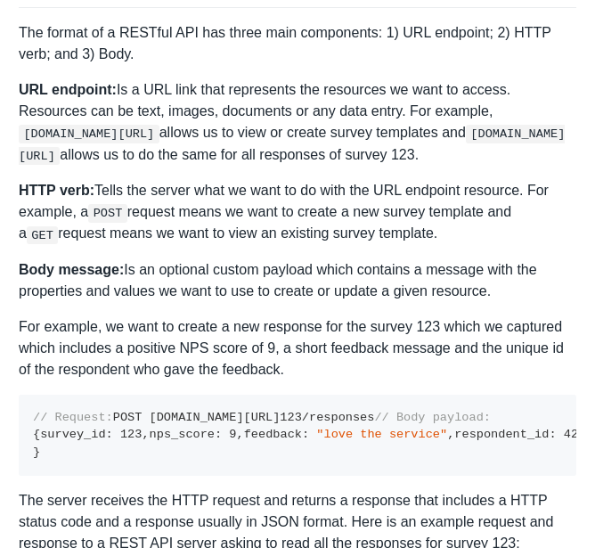
scroll to position [1011, 0]
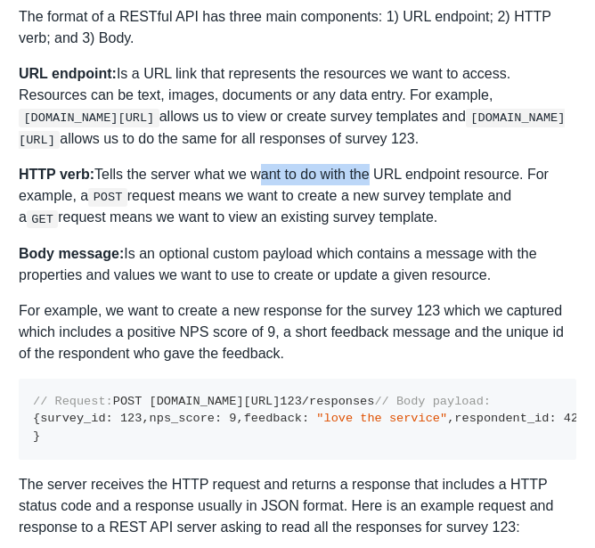
drag, startPoint x: 249, startPoint y: 176, endPoint x: 362, endPoint y: 176, distance: 113.1
click at [362, 176] on p "HTTP verb: Tells the server what we want to do with the URL endpoint resource. …" at bounding box center [298, 196] width 558 height 65
click at [363, 176] on p "HTTP verb: Tells the server what we want to do with the URL endpoint resource. …" at bounding box center [298, 196] width 558 height 65
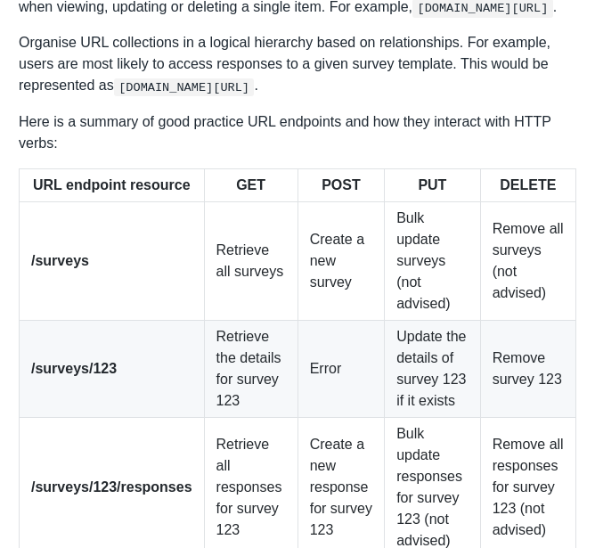
scroll to position [2601, 0]
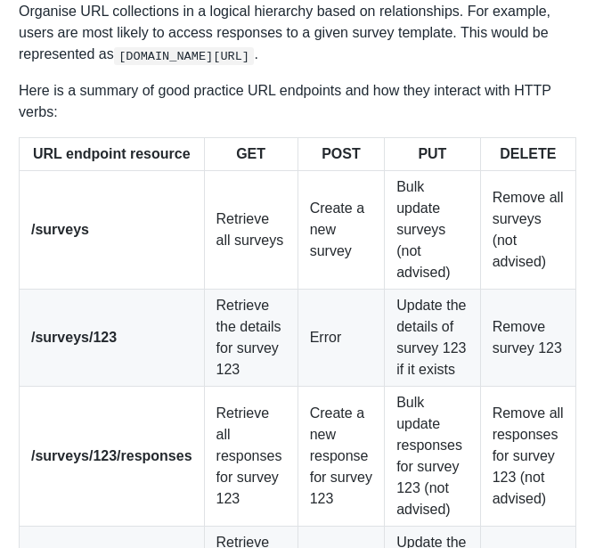
drag, startPoint x: 249, startPoint y: 220, endPoint x: 332, endPoint y: 218, distance: 82.9
drag, startPoint x: 342, startPoint y: 212, endPoint x: 429, endPoint y: 210, distance: 87.3
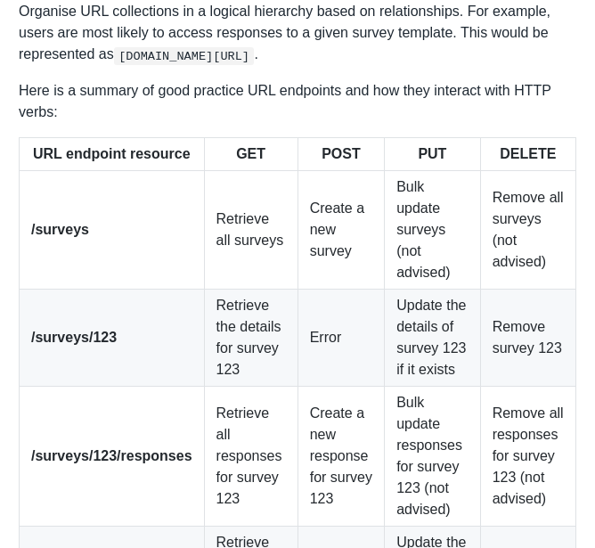
drag, startPoint x: 436, startPoint y: 216, endPoint x: 502, endPoint y: 213, distance: 66.9
drag, startPoint x: 220, startPoint y: 210, endPoint x: 441, endPoint y: 210, distance: 220.9
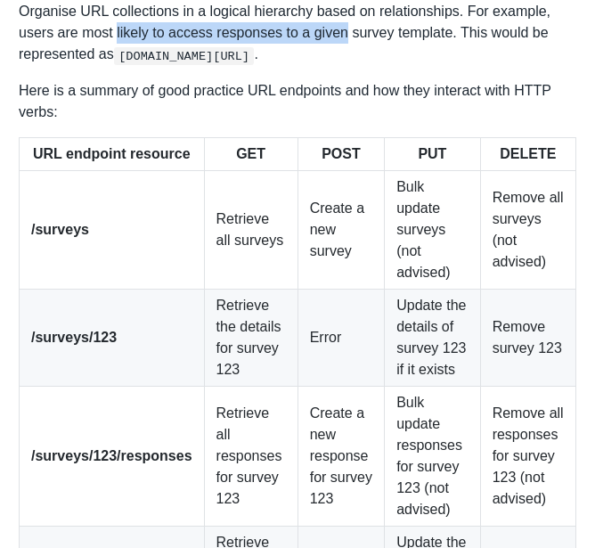
drag, startPoint x: 112, startPoint y: 315, endPoint x: 339, endPoint y: 315, distance: 226.3
click at [339, 65] on p "Organise URL collections in a logical hierarchy based on relationships. For exa…" at bounding box center [298, 33] width 558 height 64
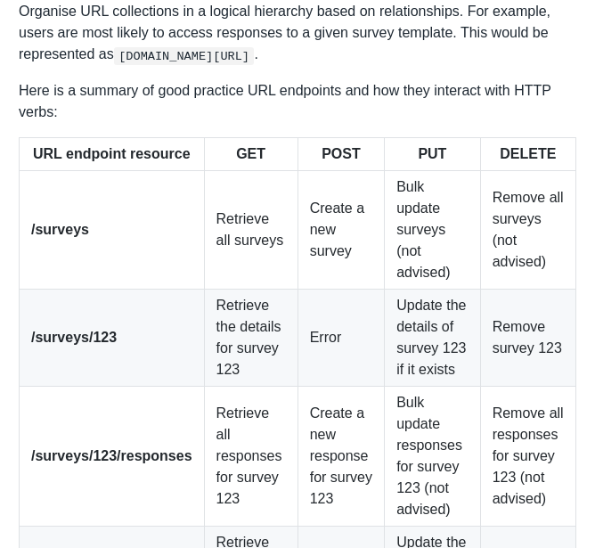
click at [359, 65] on p "Organise URL collections in a logical hierarchy based on relationships. For exa…" at bounding box center [298, 33] width 558 height 64
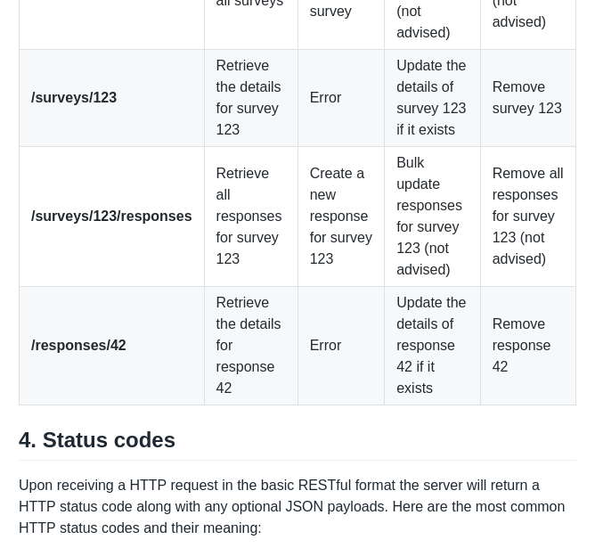
scroll to position [2857, 0]
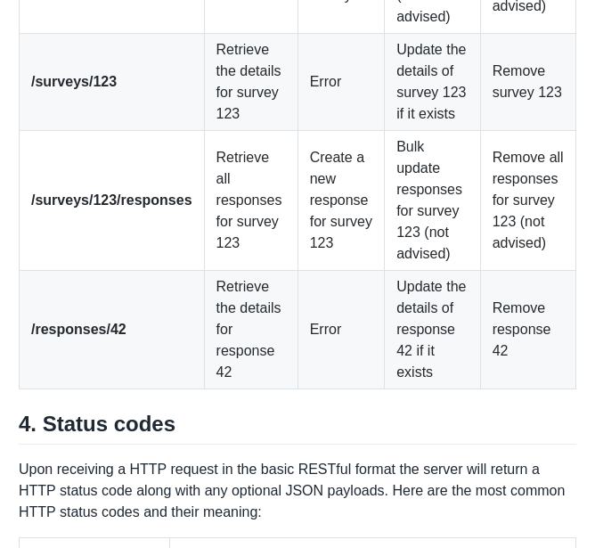
drag, startPoint x: 344, startPoint y: 109, endPoint x: 128, endPoint y: 126, distance: 216.3
drag, startPoint x: 32, startPoint y: 176, endPoint x: 79, endPoint y: 176, distance: 47.2
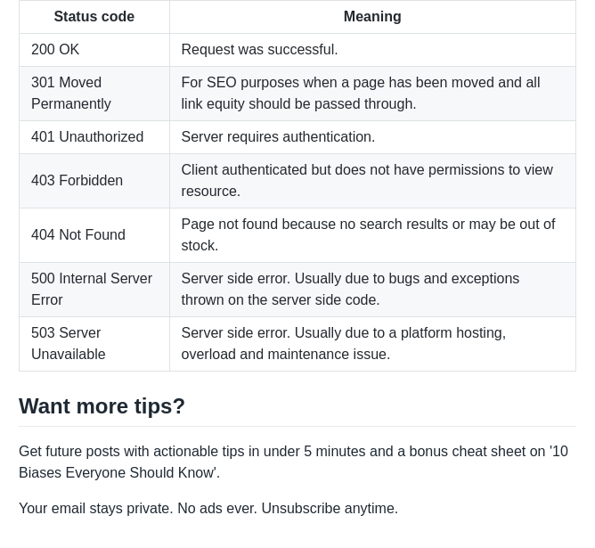
scroll to position [3423, 0]
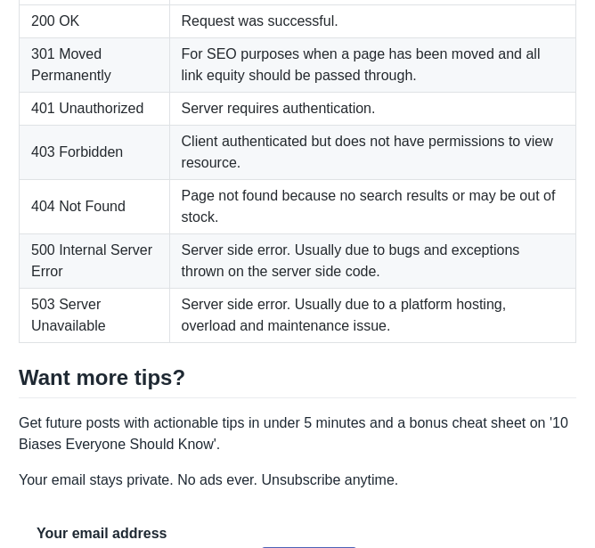
drag, startPoint x: 93, startPoint y: 197, endPoint x: 224, endPoint y: 203, distance: 131.1
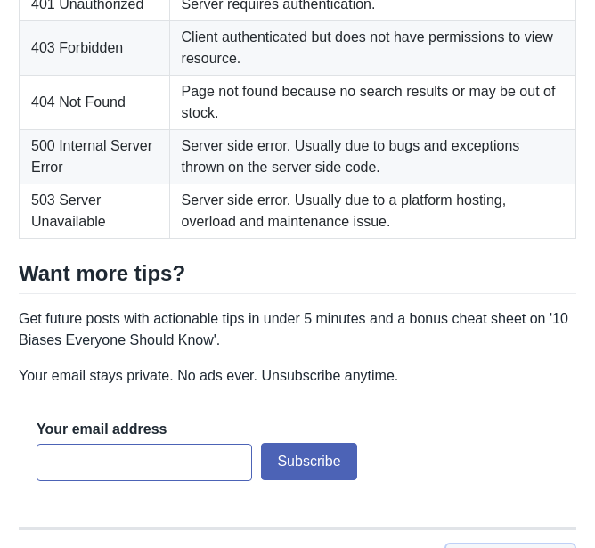
scroll to position [3575, 0]
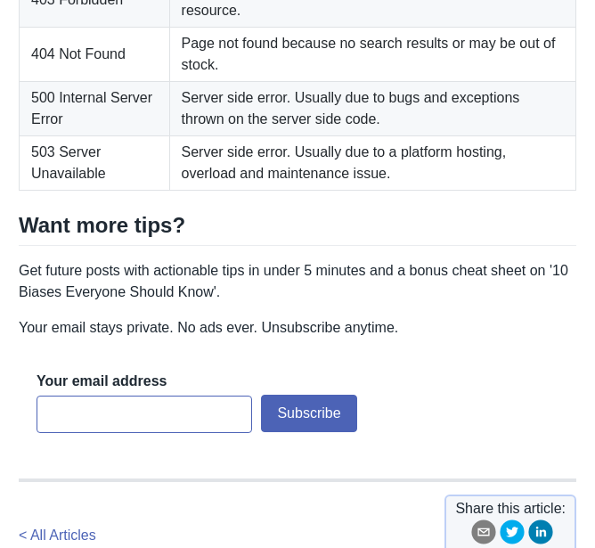
drag, startPoint x: 184, startPoint y: 151, endPoint x: 365, endPoint y: 151, distance: 181.7
click at [213, 27] on td "Client authenticated but does not have permissions to view resource." at bounding box center [372, -1] width 406 height 54
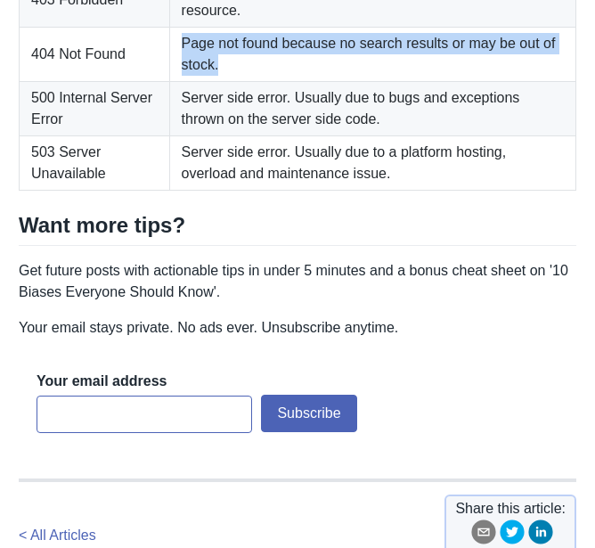
drag, startPoint x: 181, startPoint y: 330, endPoint x: 216, endPoint y: 355, distance: 43.5
click at [216, 81] on td "Page not found because no search results or may be out of stock." at bounding box center [372, 54] width 406 height 54
click at [223, 81] on td "Page not found because no search results or may be out of stock." at bounding box center [372, 54] width 406 height 54
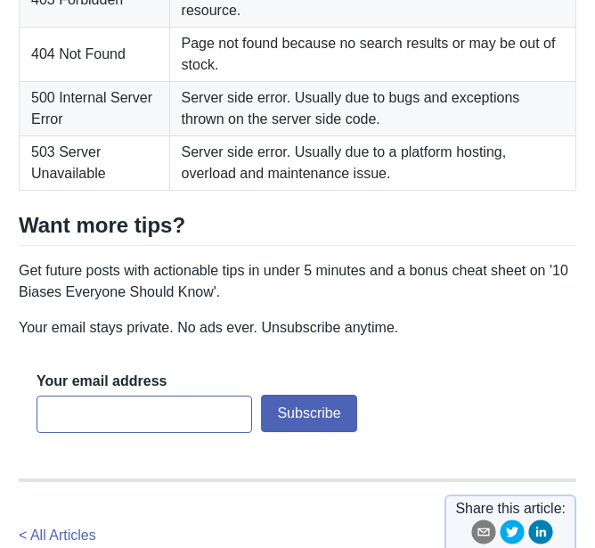
drag, startPoint x: 178, startPoint y: 235, endPoint x: 389, endPoint y: 233, distance: 211.2
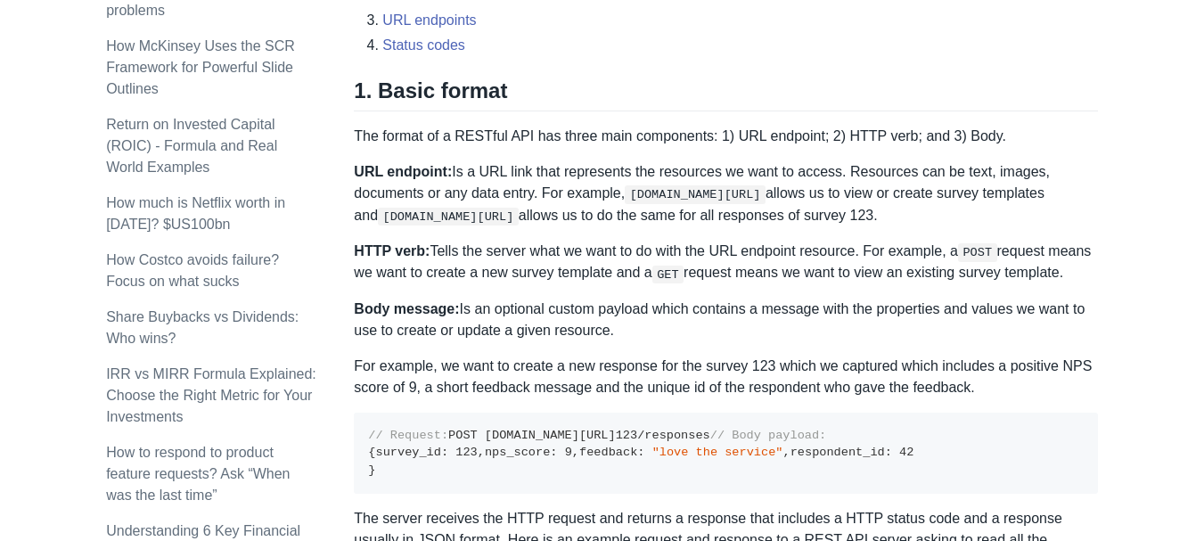
scroll to position [954, 0]
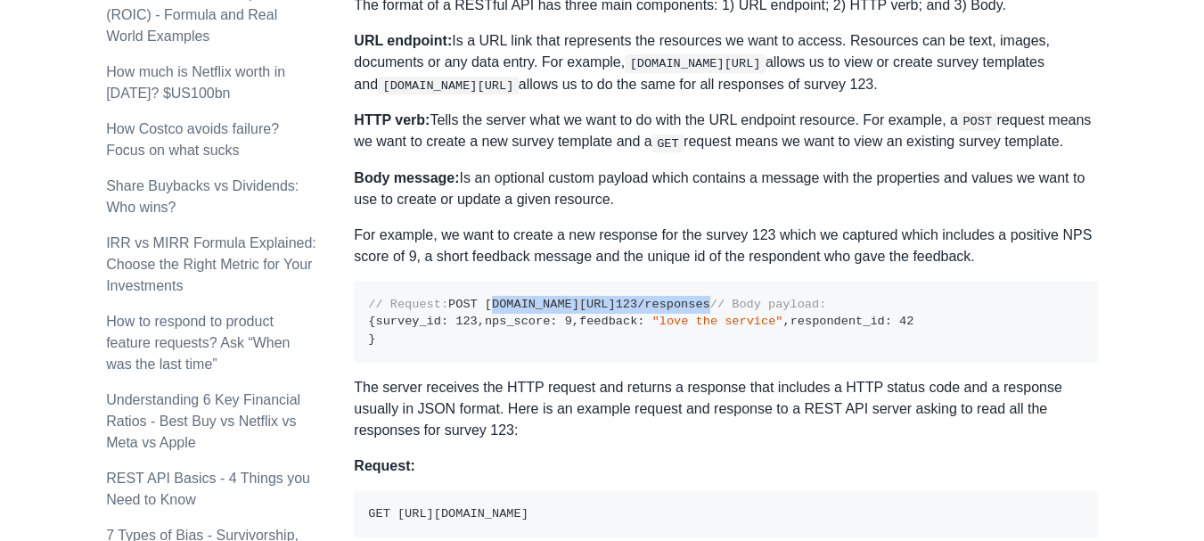
drag, startPoint x: 632, startPoint y: 319, endPoint x: 401, endPoint y: 317, distance: 230.7
click at [401, 317] on pre "// Request: POST [DOMAIN_NAME][URL] 123 /responses // Body payload: { survey_id…" at bounding box center [725, 322] width 743 height 81
click at [716, 328] on pre "// Request: POST [DOMAIN_NAME][URL] 123 /responses // Body payload: { survey_id…" at bounding box center [725, 322] width 743 height 81
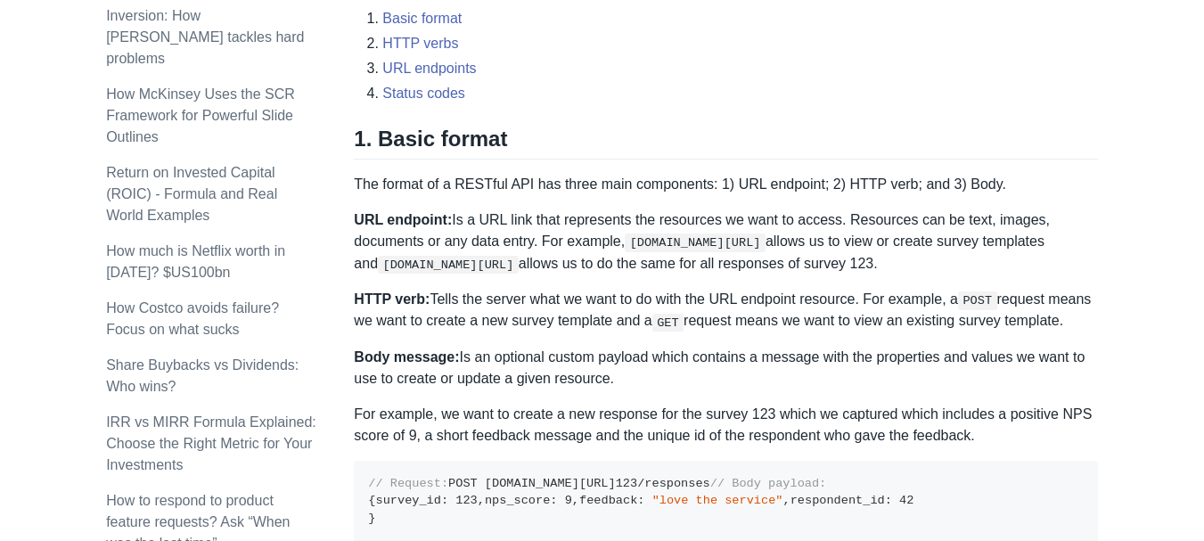
scroll to position [796, 0]
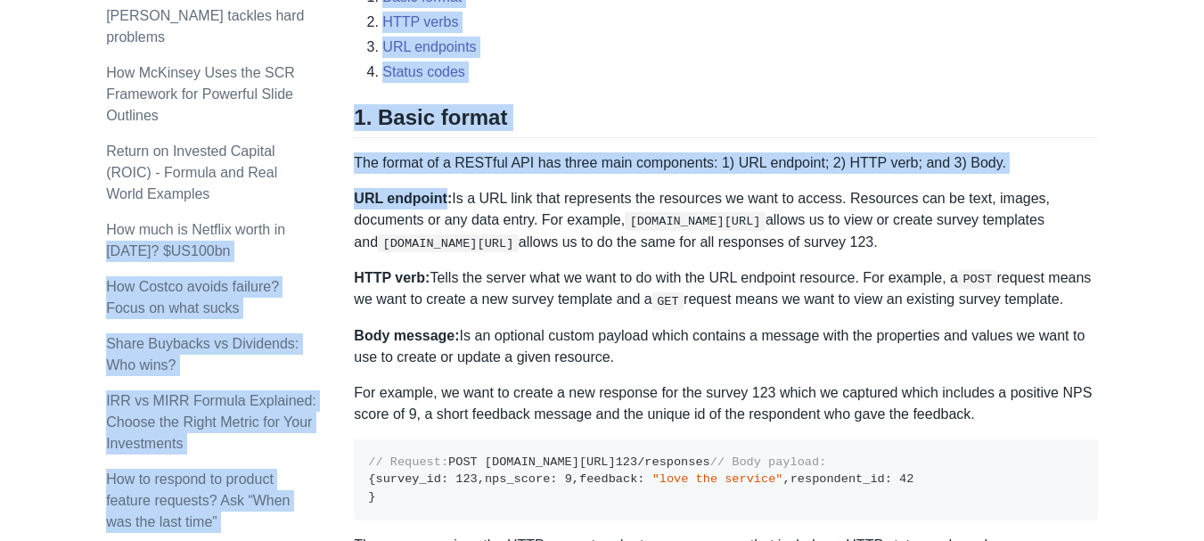
drag, startPoint x: 443, startPoint y: 195, endPoint x: 351, endPoint y: 197, distance: 91.8
click at [384, 197] on strong "URL endpoint:" at bounding box center [403, 198] width 98 height 15
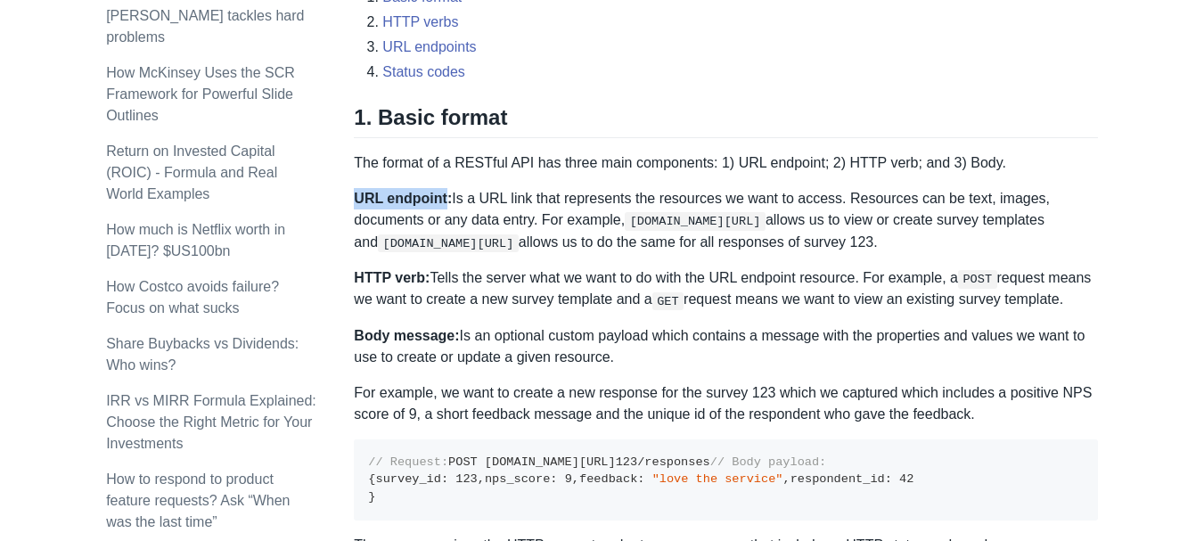
drag, startPoint x: 357, startPoint y: 198, endPoint x: 442, endPoint y: 201, distance: 84.7
click at [442, 201] on strong "URL endpoint:" at bounding box center [403, 198] width 98 height 15
copy strong "URL endpoint"
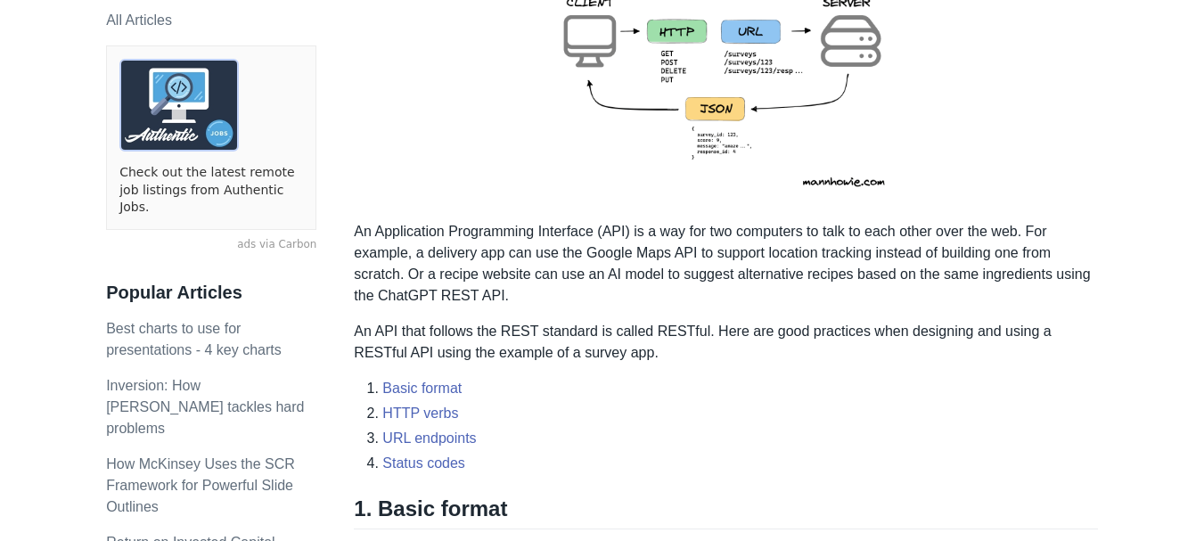
scroll to position [351, 0]
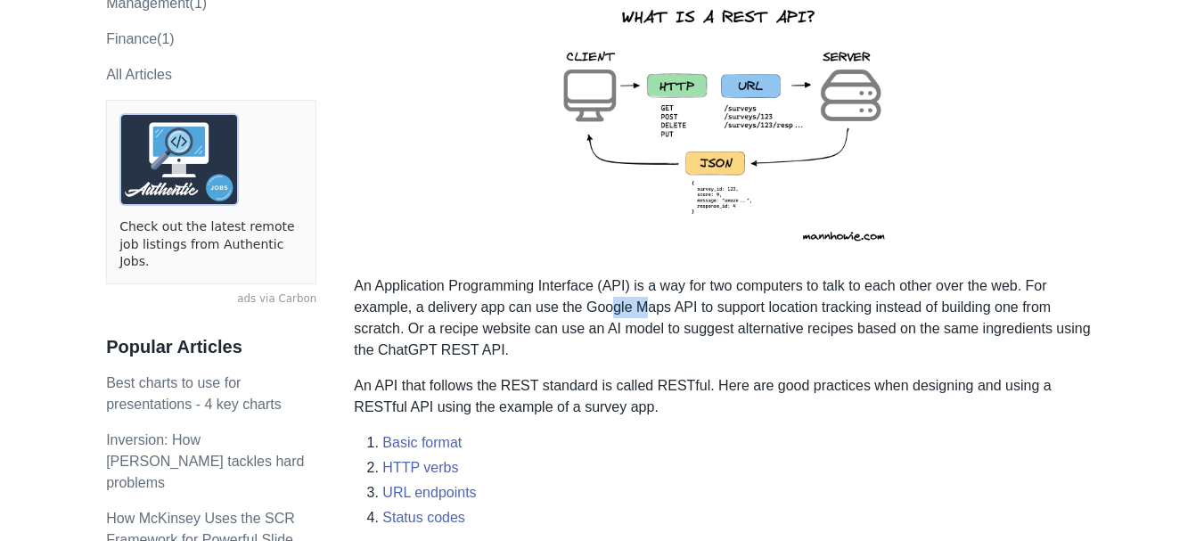
drag, startPoint x: 646, startPoint y: 306, endPoint x: 520, endPoint y: 344, distance: 131.1
click at [624, 314] on p "An Application Programming Interface (API) is a way for two computers to talk t…" at bounding box center [725, 318] width 743 height 86
click at [518, 351] on p "An Application Programming Interface (API) is a way for two computers to talk t…" at bounding box center [725, 318] width 743 height 86
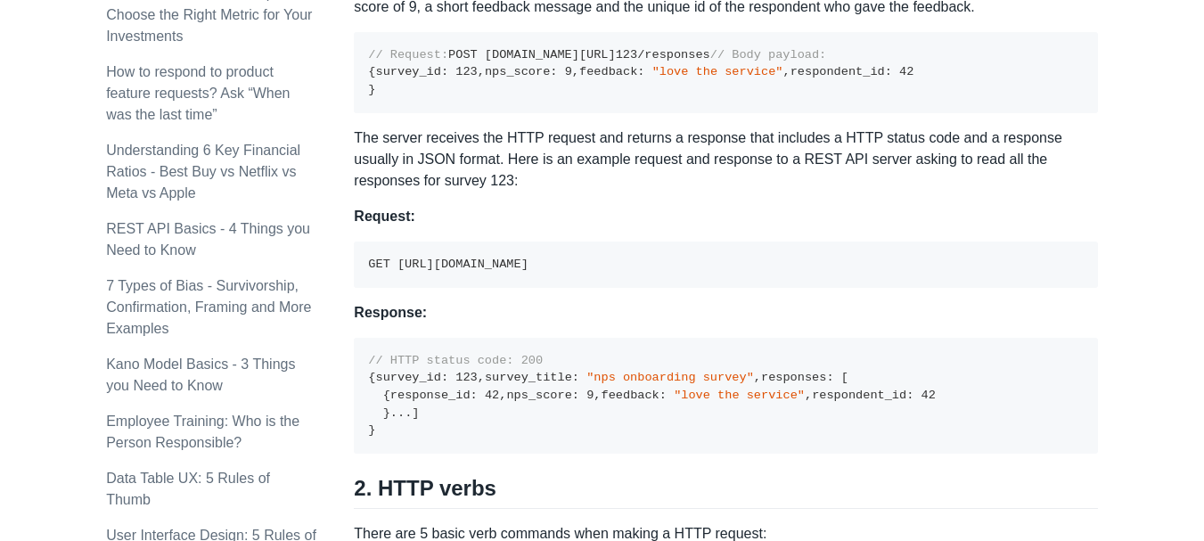
scroll to position [1218, 0]
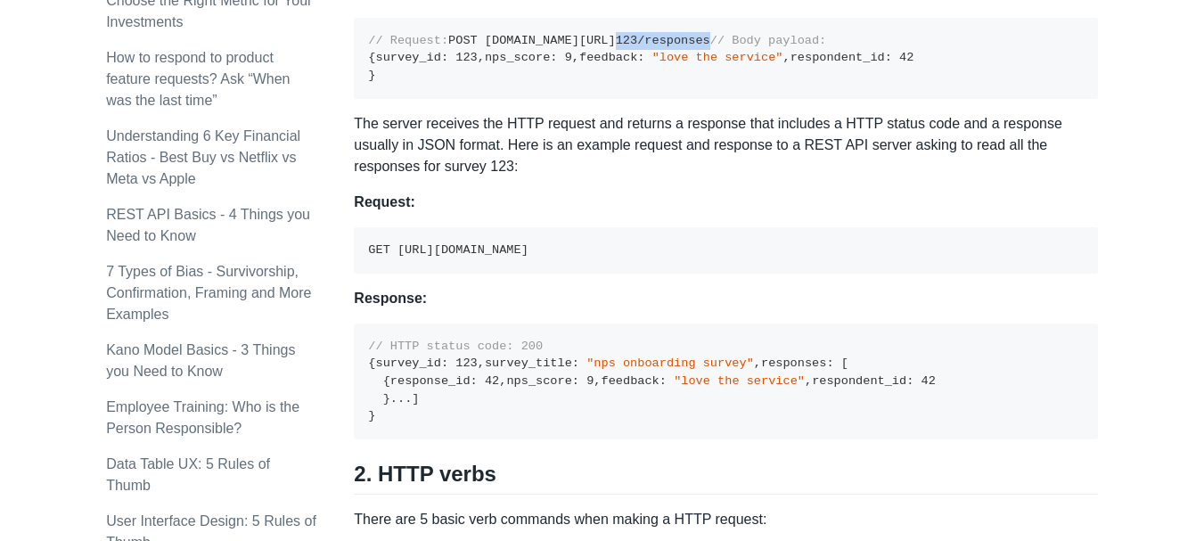
drag, startPoint x: 533, startPoint y: 53, endPoint x: 633, endPoint y: 58, distance: 99.9
click at [633, 58] on pre "// Request: POST [DOMAIN_NAME][URL] 123 /responses // Body payload: { survey_id…" at bounding box center [725, 58] width 743 height 81
